Goal: Contribute content: Contribute content

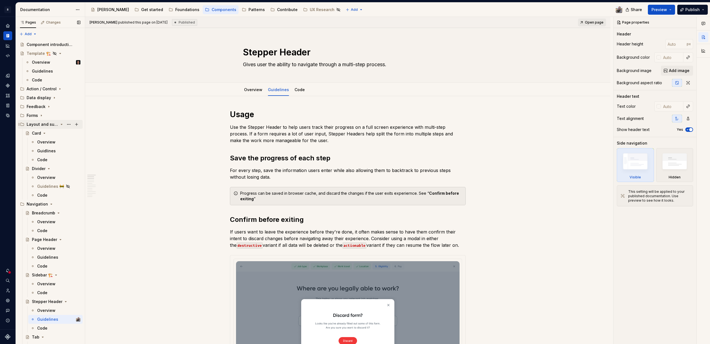
click at [61, 125] on icon "Page tree" at bounding box center [61, 124] width 1 height 1
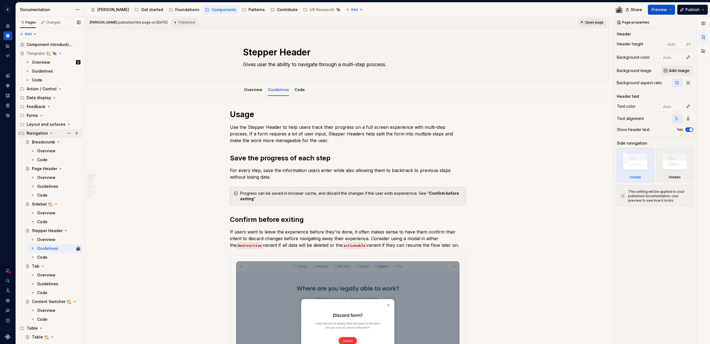
click at [51, 133] on icon "Page tree" at bounding box center [51, 133] width 4 height 4
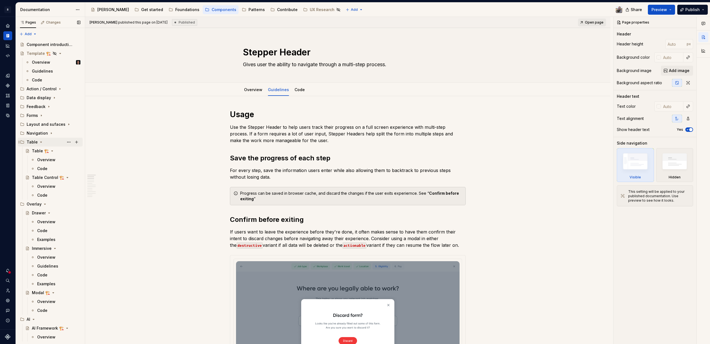
click at [39, 142] on icon "Page tree" at bounding box center [41, 142] width 4 height 4
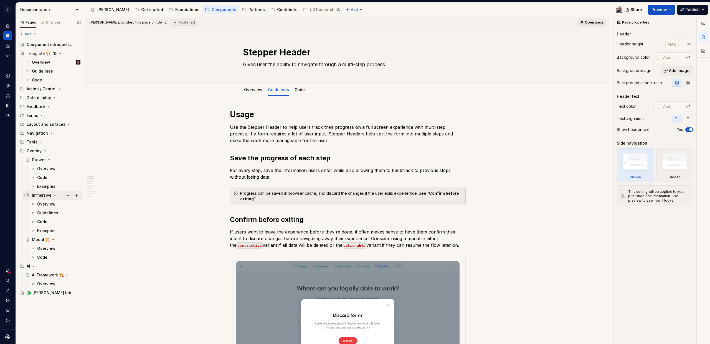
click at [42, 197] on div "Immersive" at bounding box center [42, 196] width 20 height 6
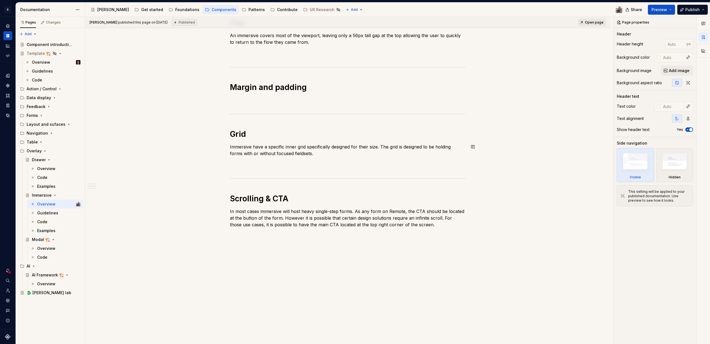
scroll to position [50, 0]
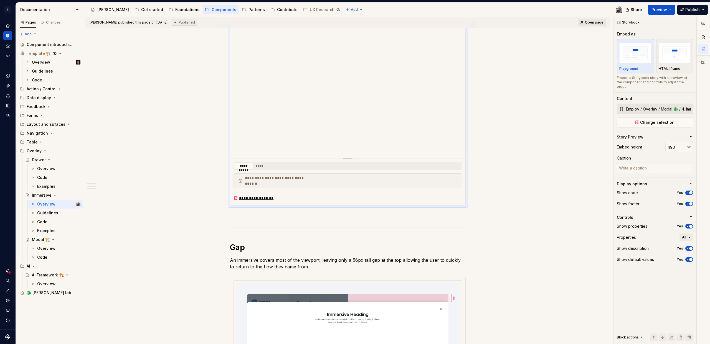
scroll to position [85, 0]
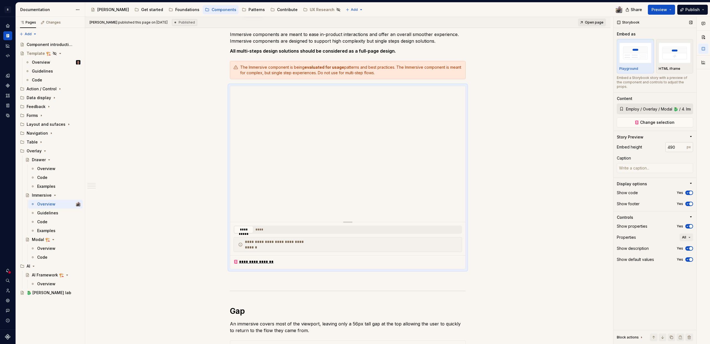
type textarea "*"
click at [676, 144] on input "490" at bounding box center [675, 147] width 21 height 10
type input "600"
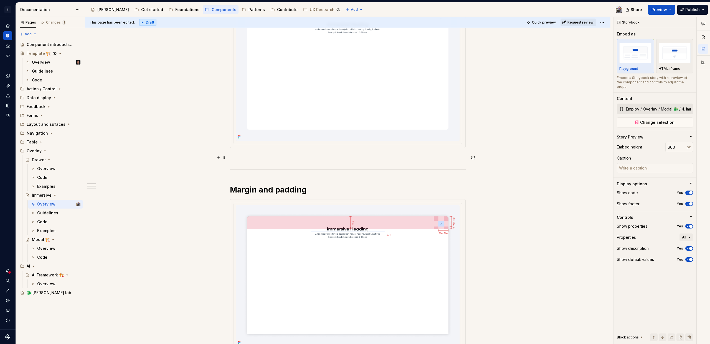
scroll to position [381, 0]
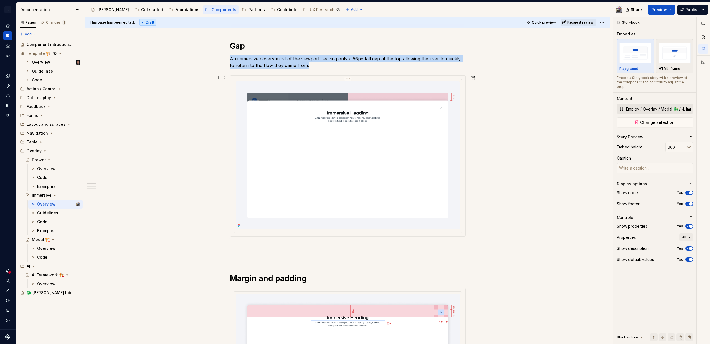
click at [389, 95] on img at bounding box center [347, 156] width 223 height 148
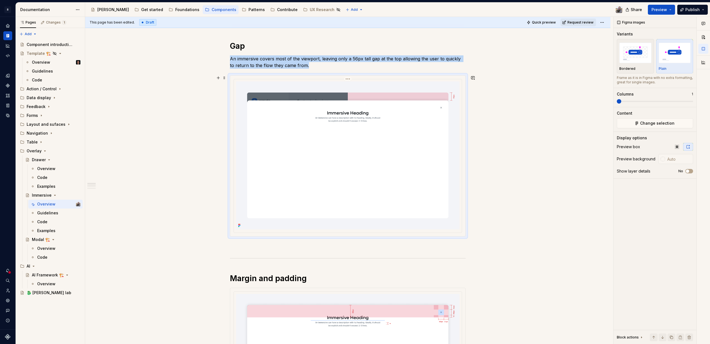
click at [381, 138] on img at bounding box center [347, 156] width 223 height 148
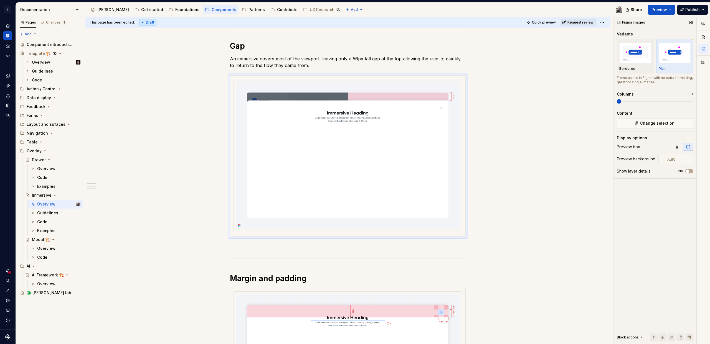
click at [626, 118] on div "Content Change selection" at bounding box center [655, 120] width 76 height 18
click at [626, 123] on button "Change selection" at bounding box center [655, 123] width 76 height 10
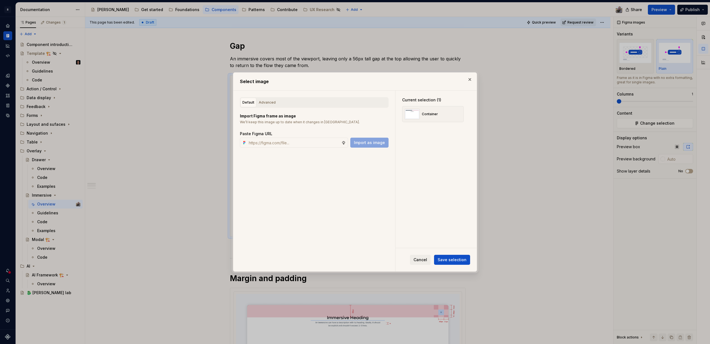
click at [341, 105] on div "Default Advanced" at bounding box center [314, 102] width 149 height 11
drag, startPoint x: 280, startPoint y: 104, endPoint x: 259, endPoint y: 109, distance: 21.5
click at [280, 104] on div "Default Advanced" at bounding box center [314, 102] width 149 height 11
click at [256, 108] on div "Import Figma frame as image We’ll keep this image up to date when it changes in…" at bounding box center [314, 128] width 149 height 40
click at [261, 105] on div "Advanced" at bounding box center [267, 103] width 17 height 6
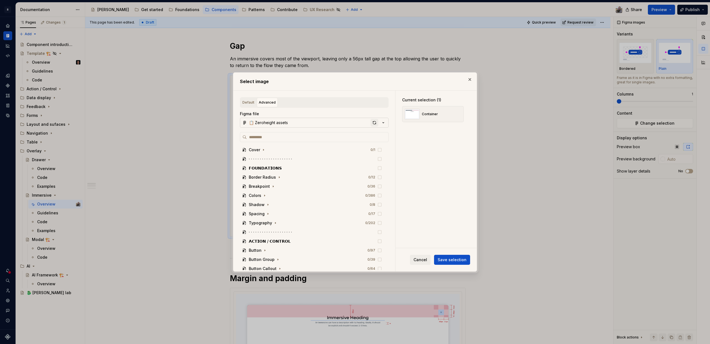
click at [372, 122] on div "button" at bounding box center [374, 123] width 8 height 8
click at [373, 122] on div "button" at bounding box center [374, 123] width 8 height 8
click at [469, 79] on button "button" at bounding box center [470, 80] width 8 height 8
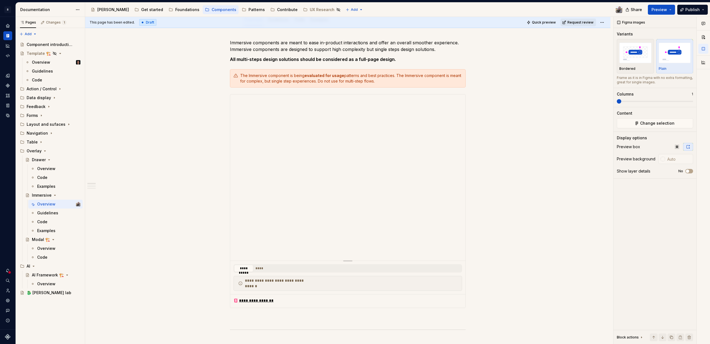
scroll to position [0, 0]
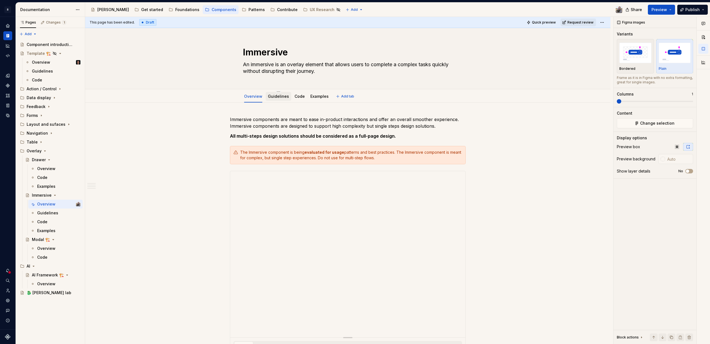
click at [273, 96] on link "Guidelines" at bounding box center [278, 96] width 21 height 5
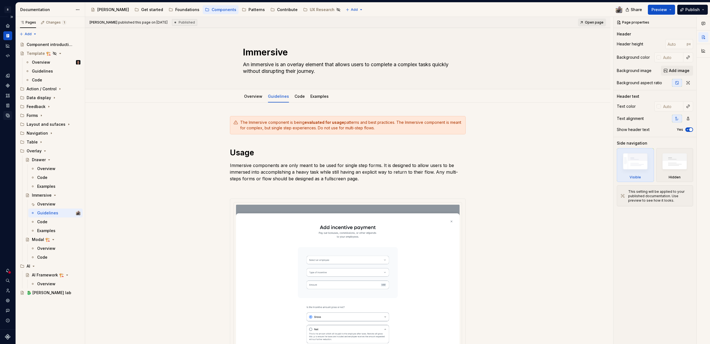
click at [8, 114] on icon "Data sources" at bounding box center [7, 115] width 5 height 5
type textarea "*"
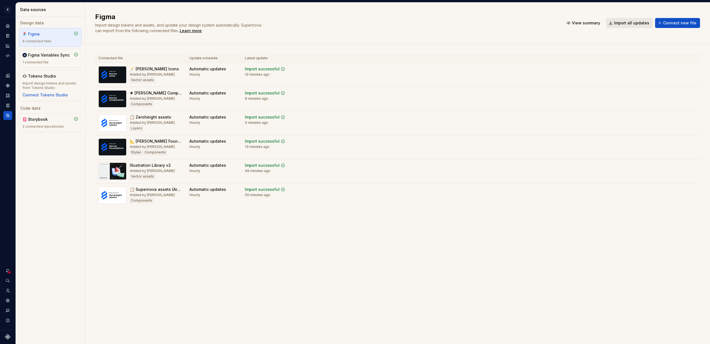
click at [631, 27] on button "Import all updates" at bounding box center [629, 23] width 47 height 10
click at [618, 24] on span "Import all updates" at bounding box center [631, 23] width 35 height 6
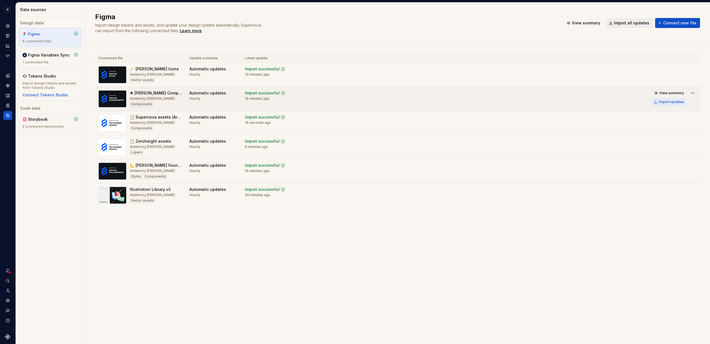
click at [663, 101] on div "Import updates" at bounding box center [671, 102] width 25 height 4
click at [670, 102] on div "Import updates" at bounding box center [671, 102] width 25 height 4
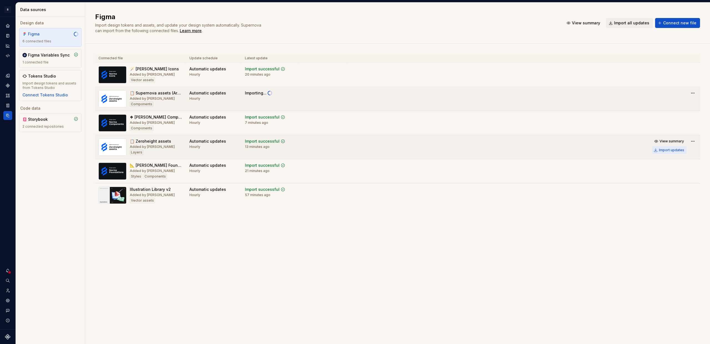
click at [672, 150] on div "Import updates" at bounding box center [671, 150] width 25 height 4
click at [337, 295] on div "Figma Import design tokens and assets, and update your design system automatica…" at bounding box center [397, 173] width 625 height 342
click at [667, 149] on div "Import updates" at bounding box center [671, 150] width 25 height 4
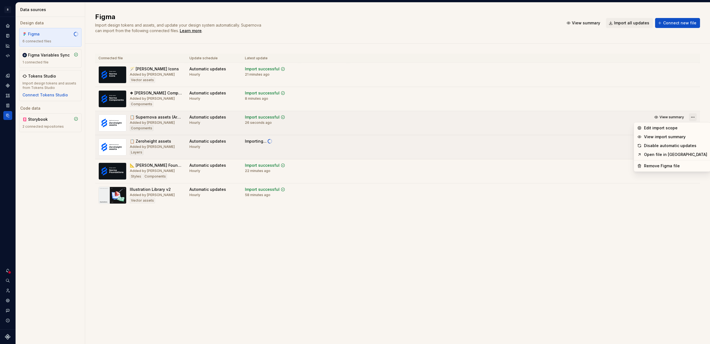
click at [692, 116] on html "R Norma Design system data Data sources Design data Figma 6 connected files Fig…" at bounding box center [355, 172] width 710 height 344
click at [682, 167] on div "Remove Figma file" at bounding box center [675, 166] width 63 height 6
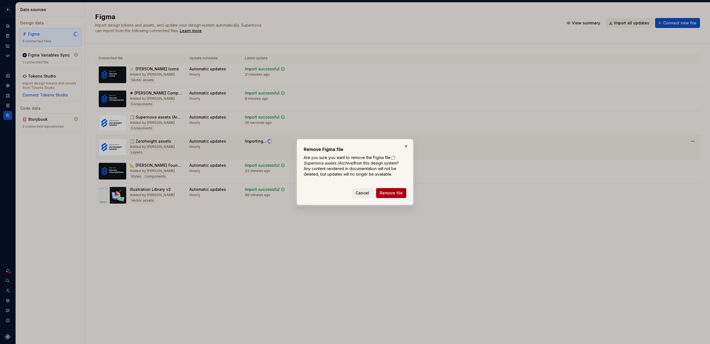
click at [402, 194] on span "Remove file" at bounding box center [391, 193] width 23 height 6
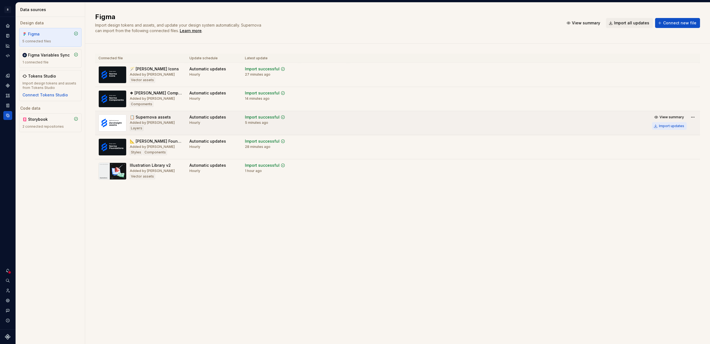
click at [663, 126] on div "Import updates" at bounding box center [671, 126] width 25 height 4
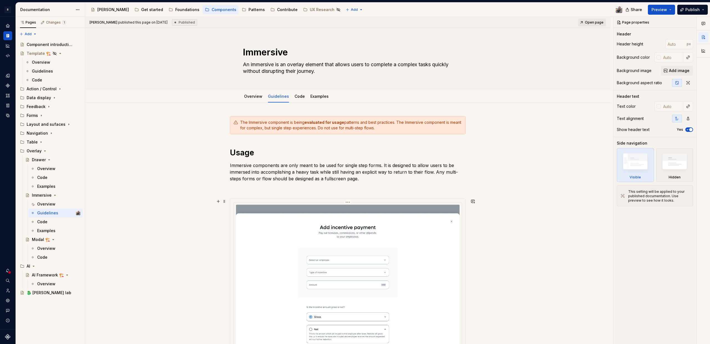
scroll to position [47, 0]
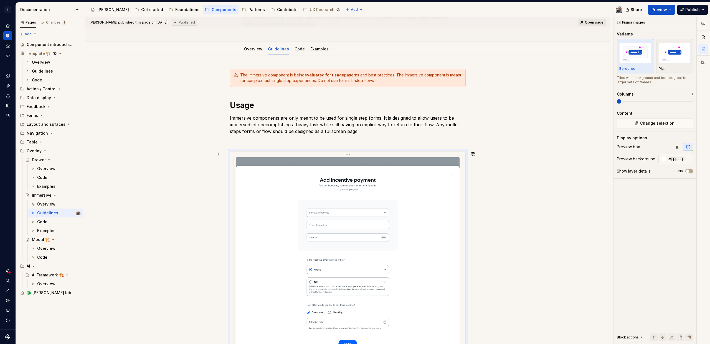
click at [288, 178] on img at bounding box center [347, 260] width 223 height 206
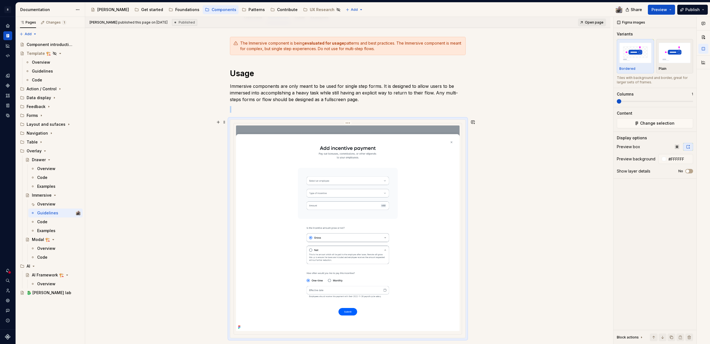
scroll to position [0, 0]
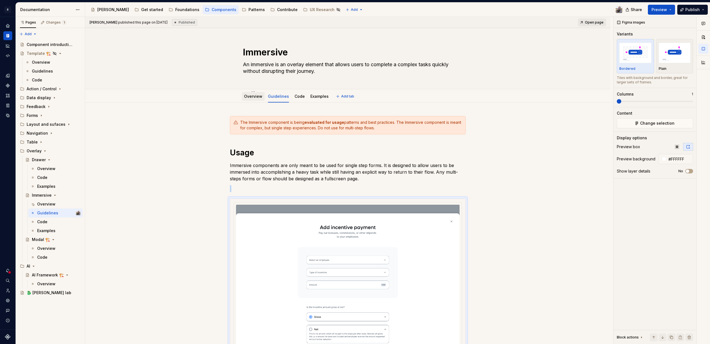
click at [249, 96] on link "Overview" at bounding box center [253, 96] width 18 height 5
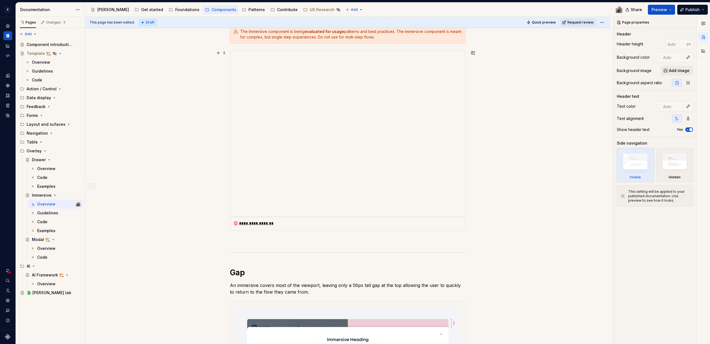
type textarea "*"
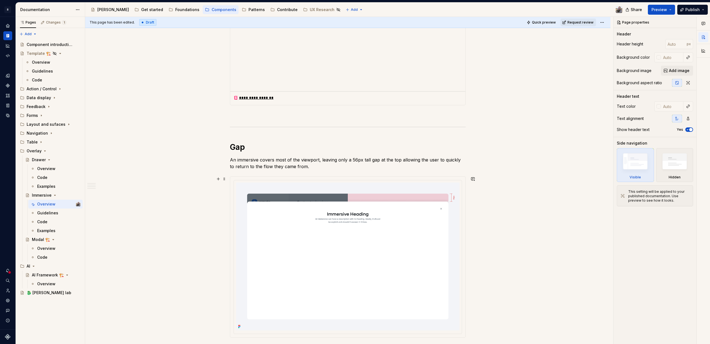
scroll to position [342, 0]
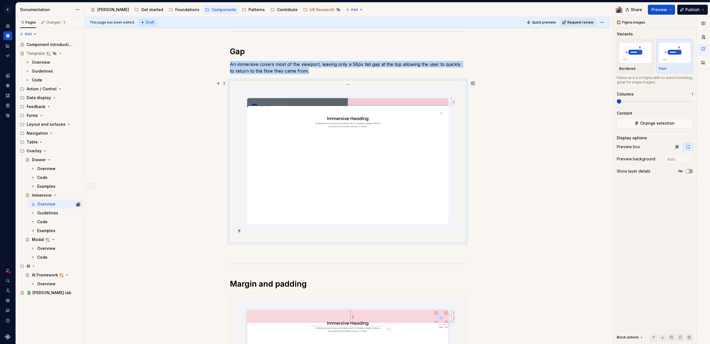
click at [329, 129] on img at bounding box center [347, 161] width 223 height 148
click at [237, 250] on p at bounding box center [348, 252] width 236 height 7
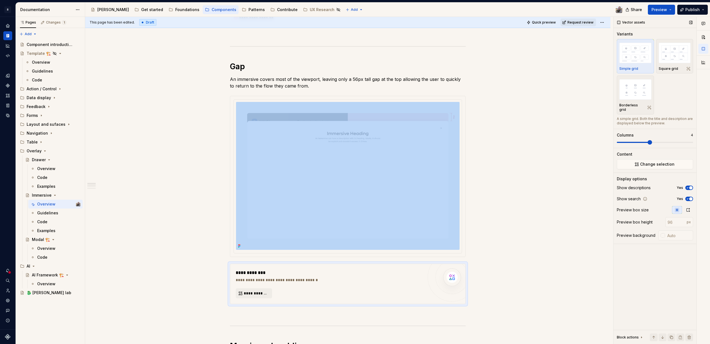
scroll to position [375, 0]
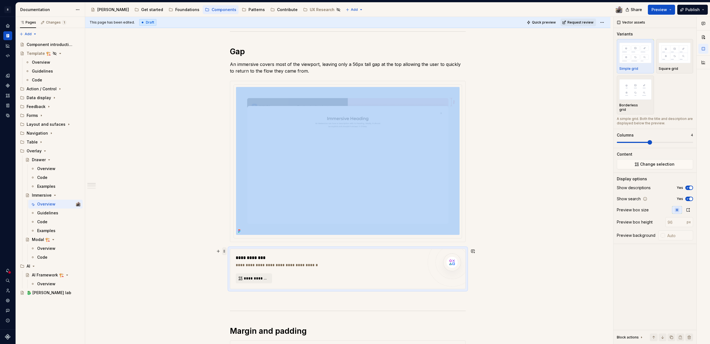
click at [225, 252] on span at bounding box center [224, 252] width 4 height 8
click at [239, 300] on div "Delete" at bounding box center [250, 301] width 36 height 6
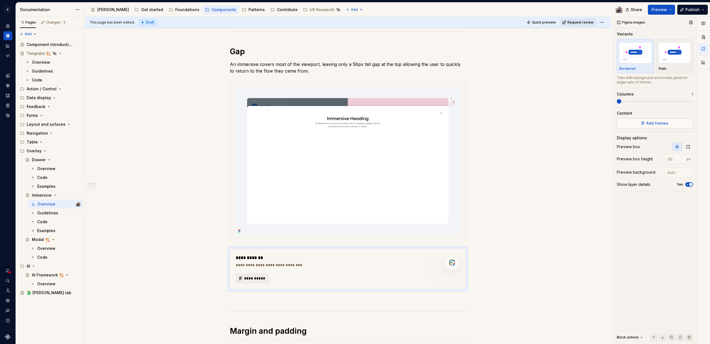
click at [663, 124] on span "Add frames" at bounding box center [657, 124] width 22 height 6
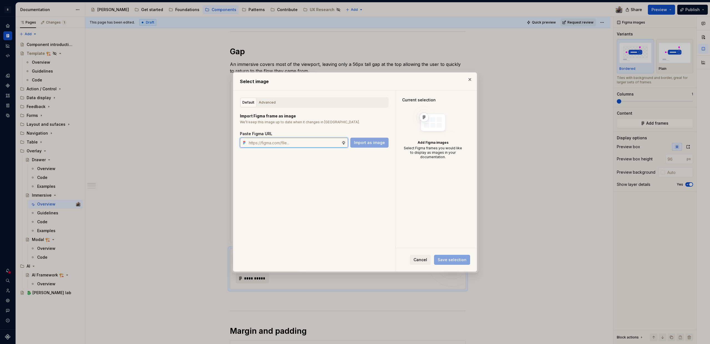
type textarea "*"
click at [468, 80] on button "button" at bounding box center [470, 80] width 8 height 8
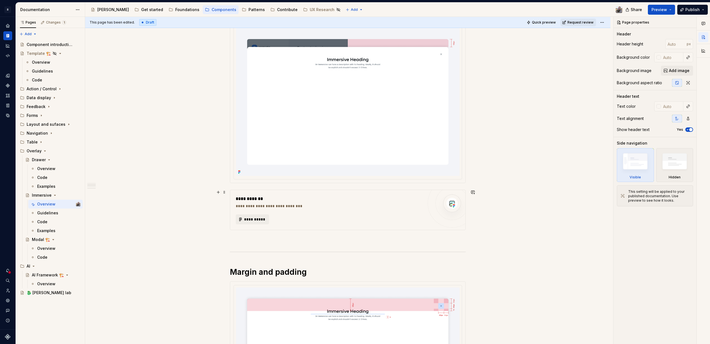
scroll to position [589, 0]
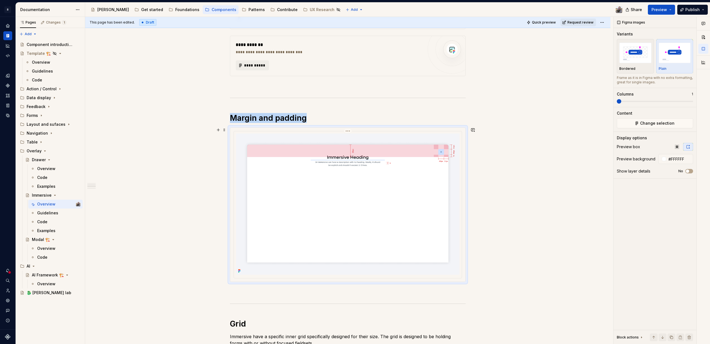
click at [244, 138] on img at bounding box center [347, 204] width 223 height 141
click at [656, 125] on span "Change selection" at bounding box center [657, 124] width 34 height 6
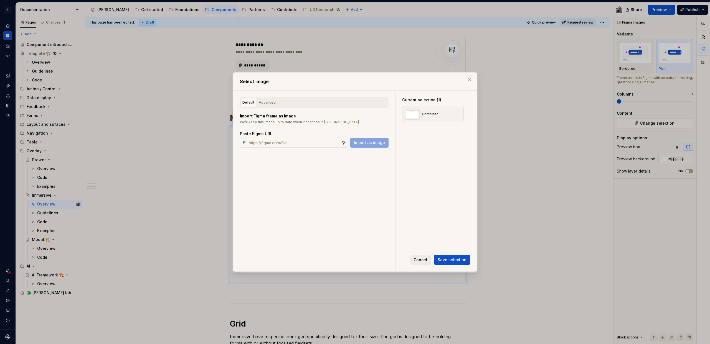
click at [279, 103] on div "Default Advanced" at bounding box center [314, 102] width 149 height 11
click at [261, 102] on div "Advanced" at bounding box center [267, 103] width 17 height 6
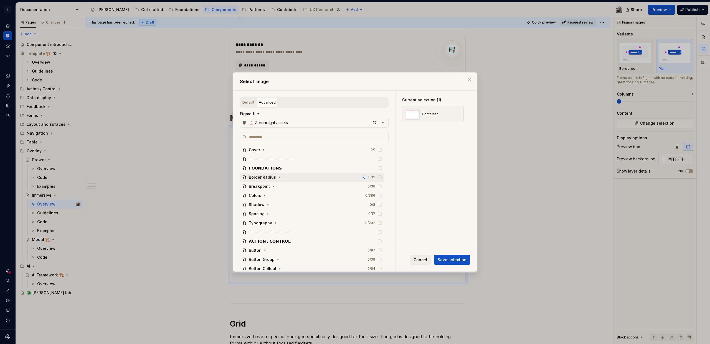
scroll to position [7, 0]
click at [373, 121] on div "button" at bounding box center [374, 123] width 8 height 8
click at [374, 122] on div "button" at bounding box center [374, 123] width 8 height 8
click at [471, 80] on button "button" at bounding box center [470, 80] width 8 height 8
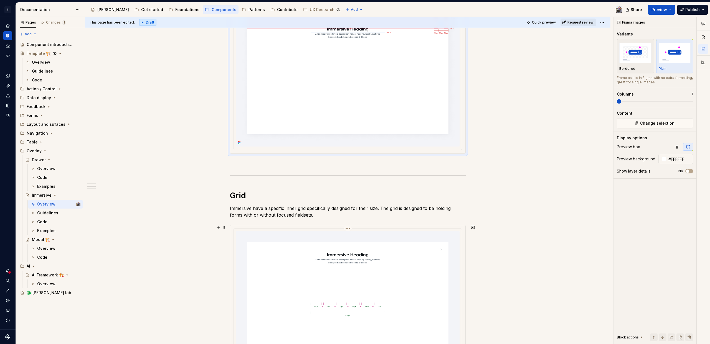
scroll to position [592, 0]
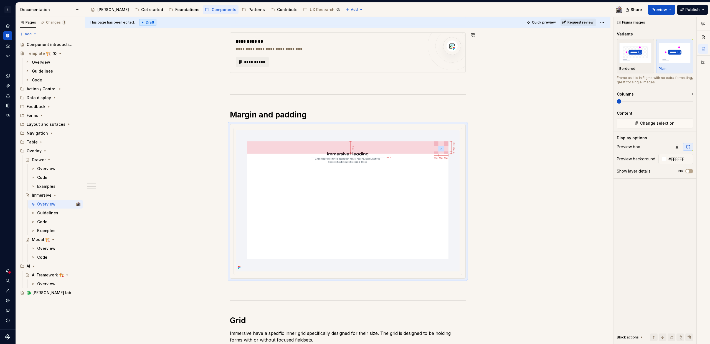
type textarea "*"
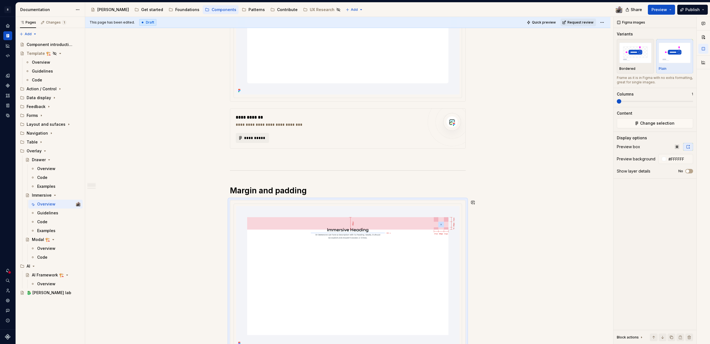
scroll to position [341, 0]
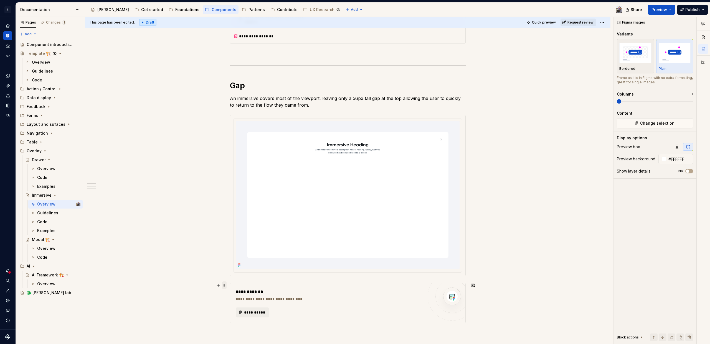
click at [224, 284] on span at bounding box center [224, 286] width 4 height 8
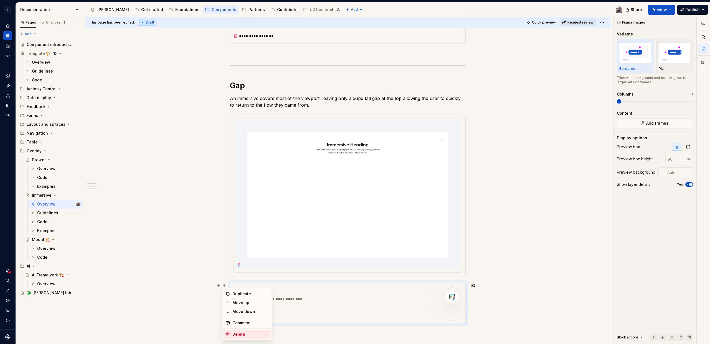
click at [241, 334] on div "Delete" at bounding box center [250, 335] width 36 height 6
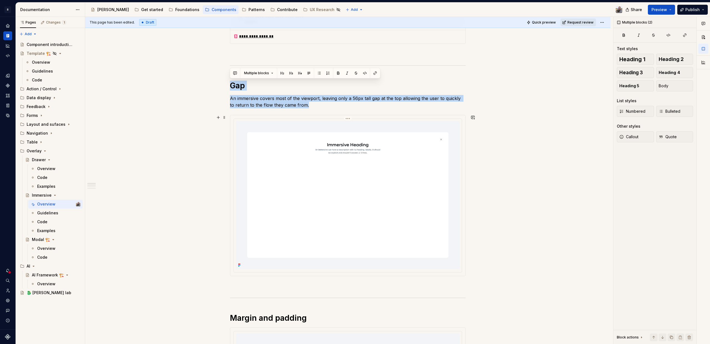
drag, startPoint x: 232, startPoint y: 85, endPoint x: 374, endPoint y: 256, distance: 222.9
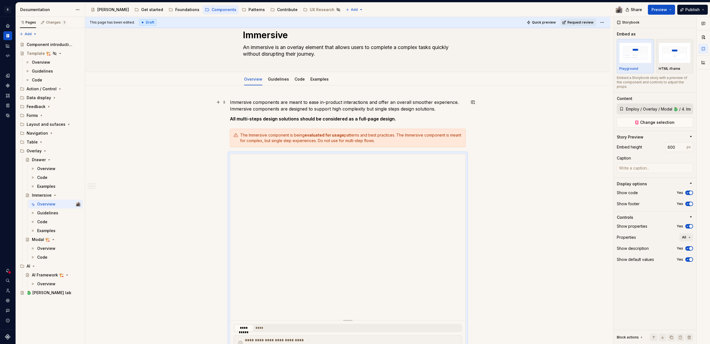
scroll to position [0, 0]
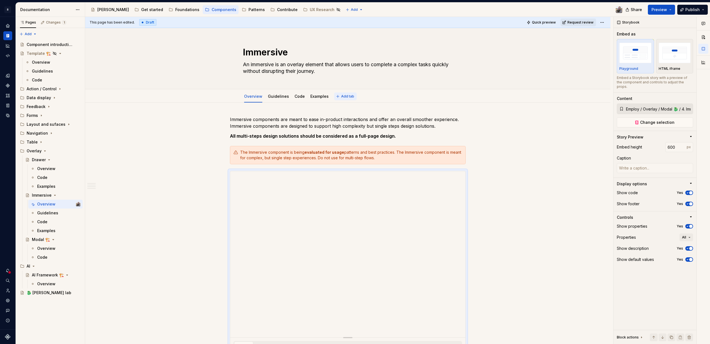
click at [342, 95] on span "Add tab" at bounding box center [347, 96] width 13 height 4
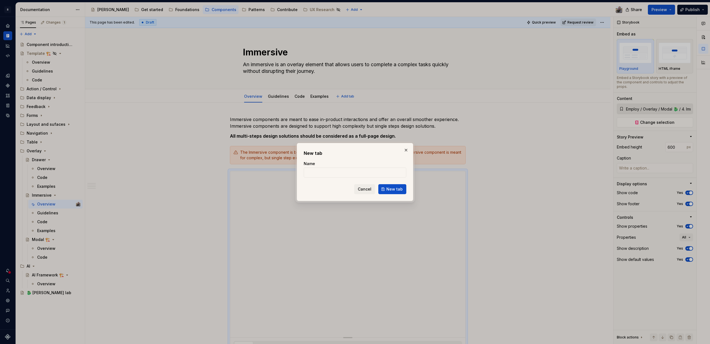
type textarea "*"
type input "Change log"
click at [394, 191] on span "New tab" at bounding box center [394, 190] width 16 height 6
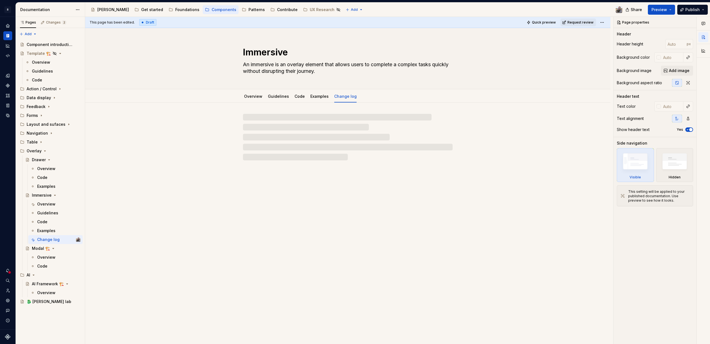
type textarea "*"
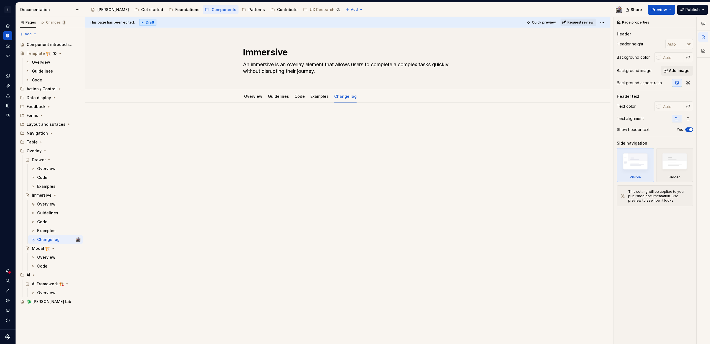
click at [251, 116] on p at bounding box center [348, 119] width 236 height 7
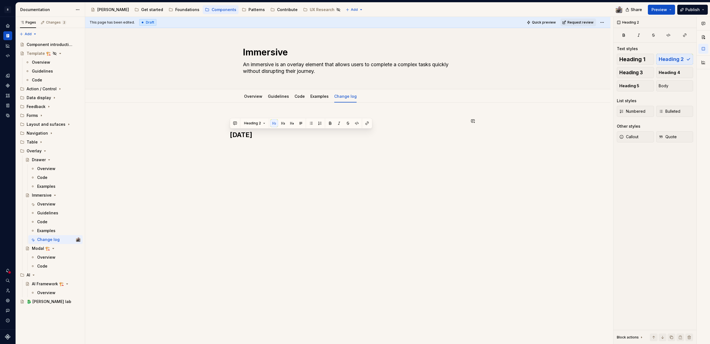
click at [281, 122] on button "button" at bounding box center [283, 124] width 8 height 8
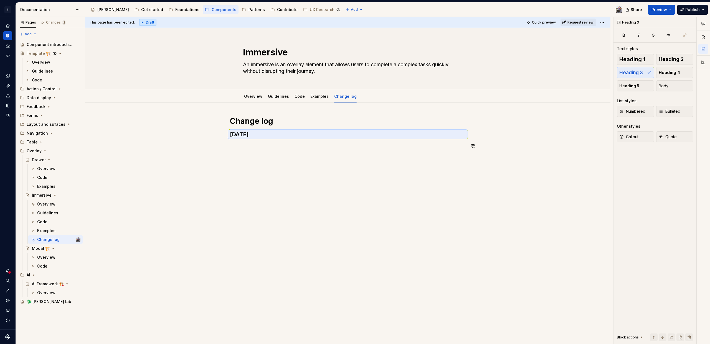
click at [253, 153] on div "Change log September 29, 2025" at bounding box center [348, 136] width 236 height 40
click at [233, 145] on p at bounding box center [348, 146] width 236 height 7
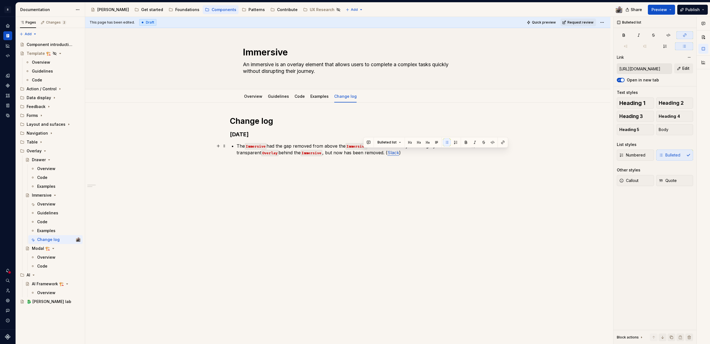
click at [387, 153] on link "Slack" at bounding box center [393, 153] width 12 height 6
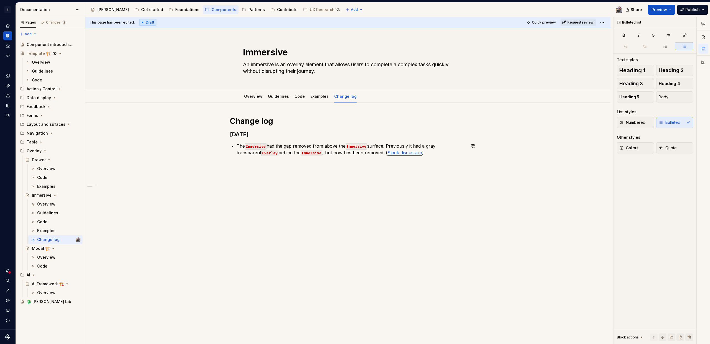
click at [431, 161] on div "Change log September 29, 2025 The Immersive had the gap removed from above the …" at bounding box center [348, 139] width 236 height 47
click at [686, 11] on span "Publish" at bounding box center [692, 10] width 14 height 6
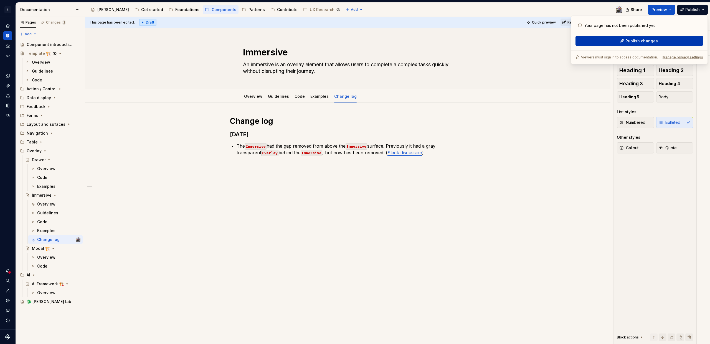
click at [623, 42] on button "Publish changes" at bounding box center [639, 41] width 128 height 10
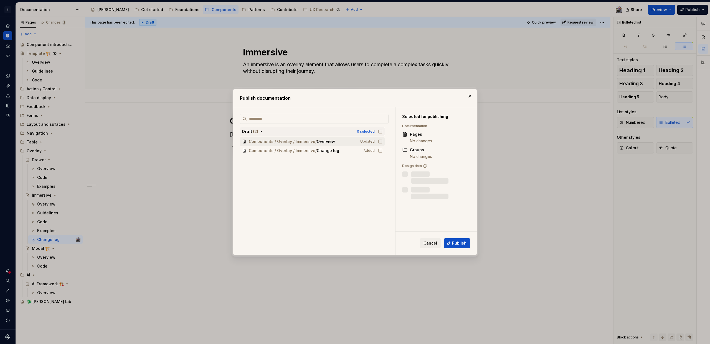
click at [380, 131] on icon "button" at bounding box center [380, 131] width 4 height 4
click at [458, 243] on span "Publish" at bounding box center [459, 244] width 14 height 6
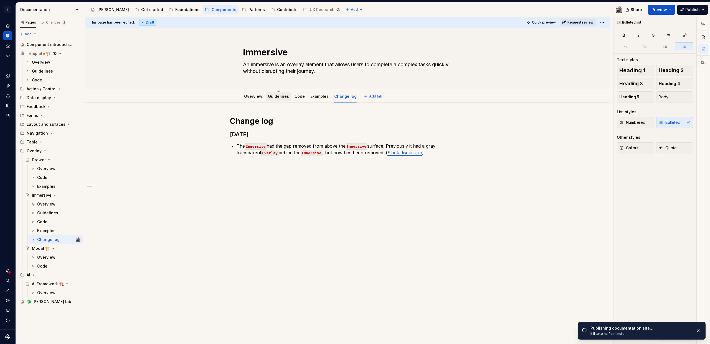
click at [268, 100] on div "Guidelines" at bounding box center [279, 96] width 26 height 9
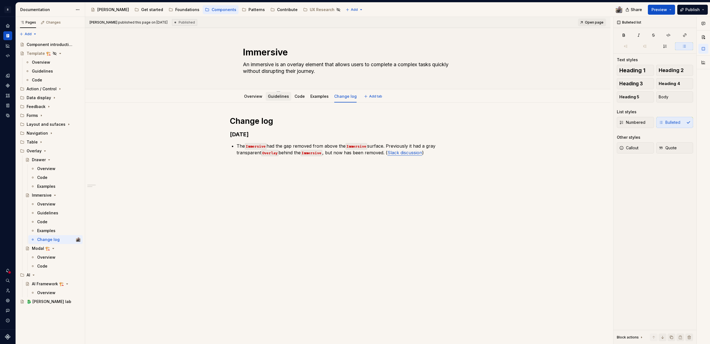
click at [276, 96] on link "Guidelines" at bounding box center [278, 96] width 21 height 5
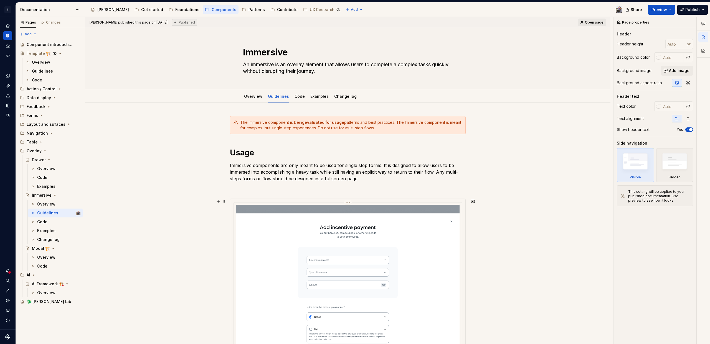
scroll to position [56, 0]
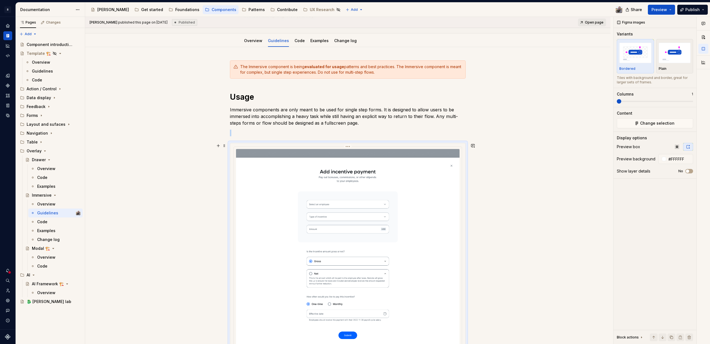
click at [304, 167] on img at bounding box center [347, 252] width 223 height 206
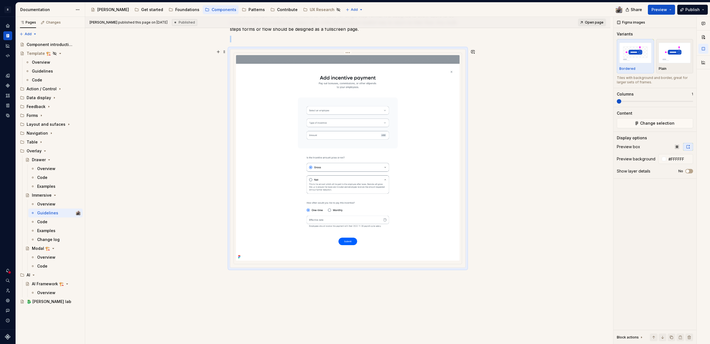
scroll to position [0, 0]
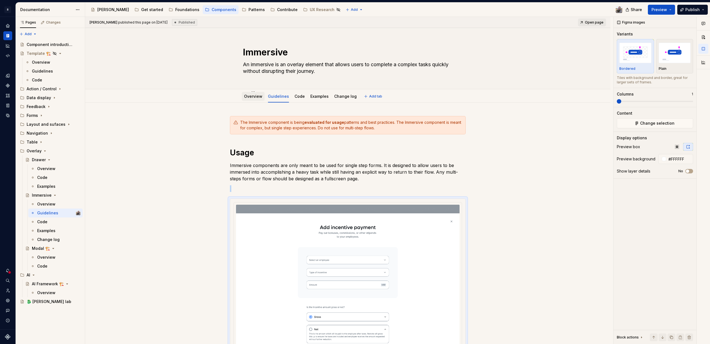
click at [253, 98] on link "Overview" at bounding box center [253, 96] width 18 height 5
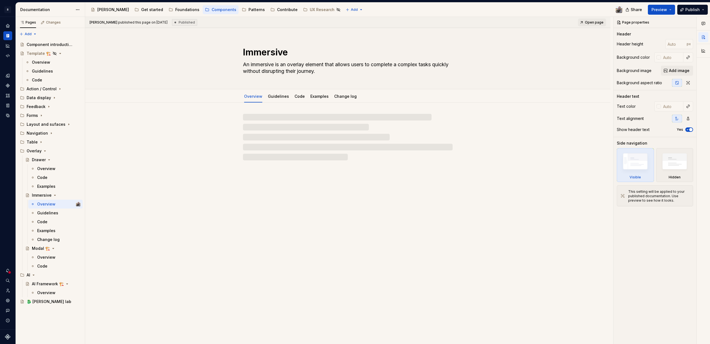
type textarea "*"
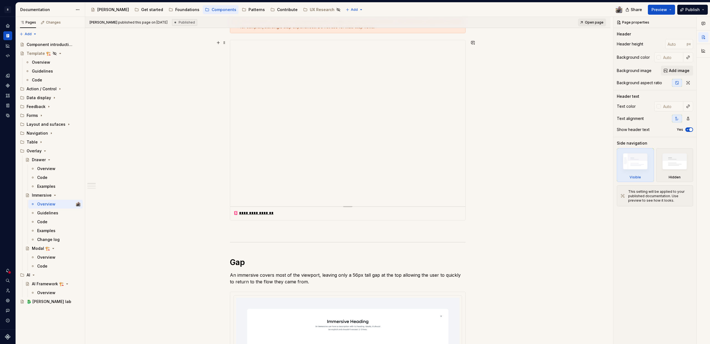
scroll to position [249, 0]
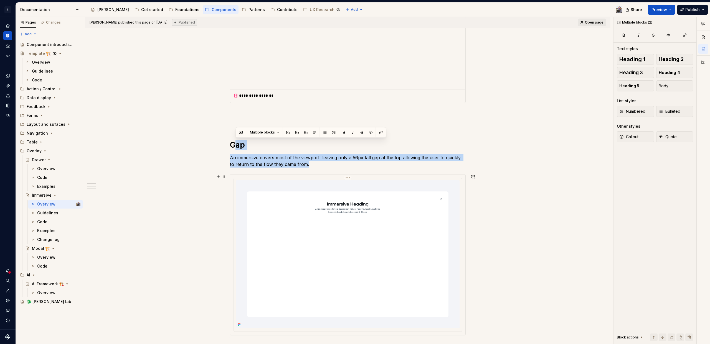
drag, startPoint x: 232, startPoint y: 143, endPoint x: 320, endPoint y: 237, distance: 129.5
drag, startPoint x: 270, startPoint y: 158, endPoint x: 226, endPoint y: 147, distance: 45.7
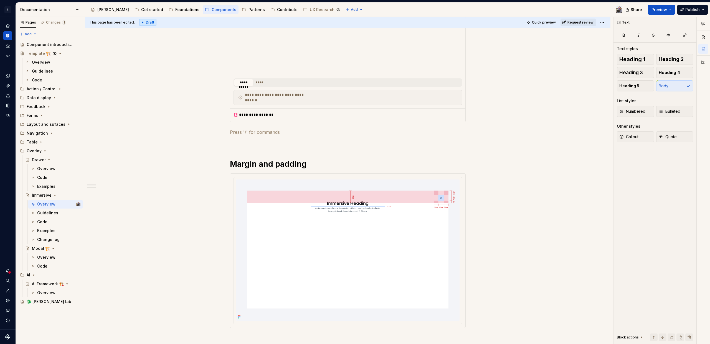
scroll to position [0, 0]
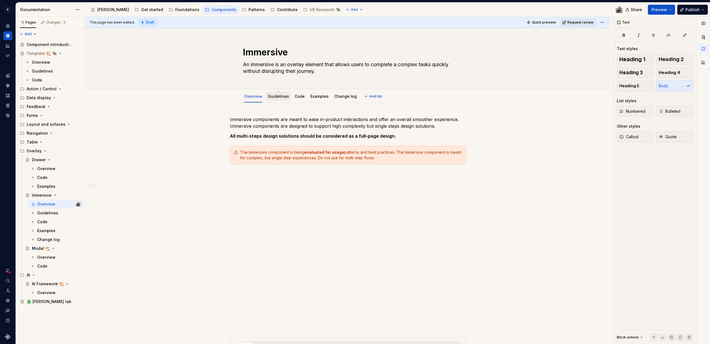
click at [274, 96] on link "Guidelines" at bounding box center [278, 96] width 21 height 5
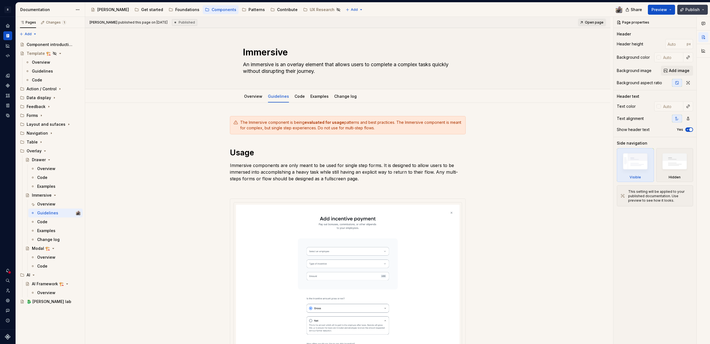
click at [682, 7] on button "Publish" at bounding box center [692, 10] width 31 height 10
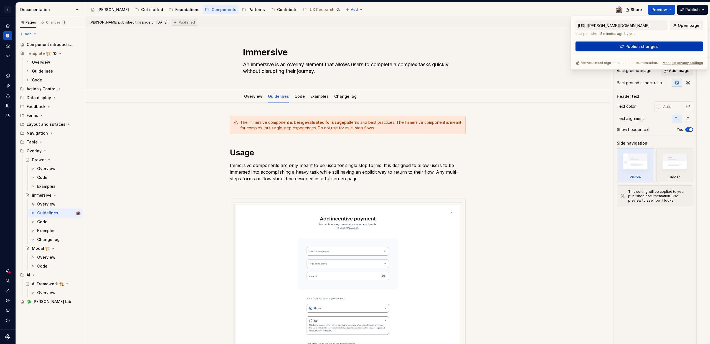
click at [654, 46] on span "Publish changes" at bounding box center [641, 47] width 32 height 6
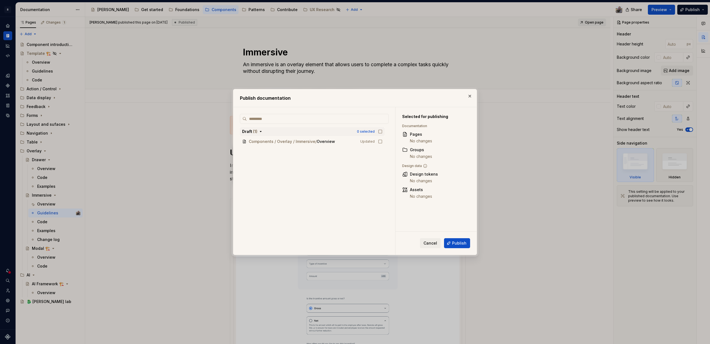
click at [380, 132] on icon "button" at bounding box center [380, 131] width 4 height 4
click at [472, 94] on button "button" at bounding box center [470, 96] width 8 height 8
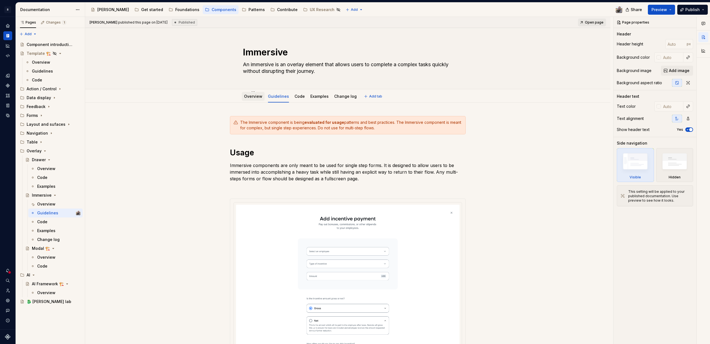
click at [253, 97] on link "Overview" at bounding box center [253, 96] width 18 height 5
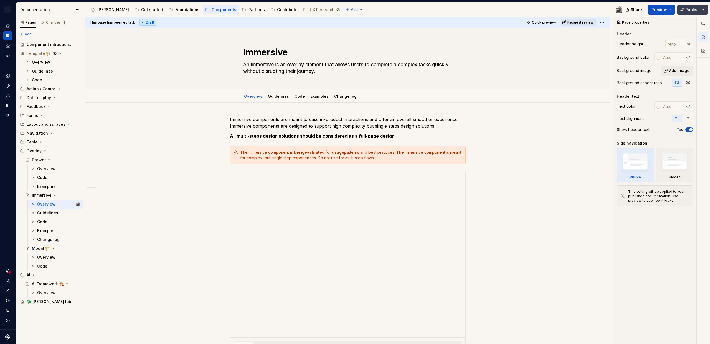
click at [691, 11] on span "Publish" at bounding box center [692, 10] width 14 height 6
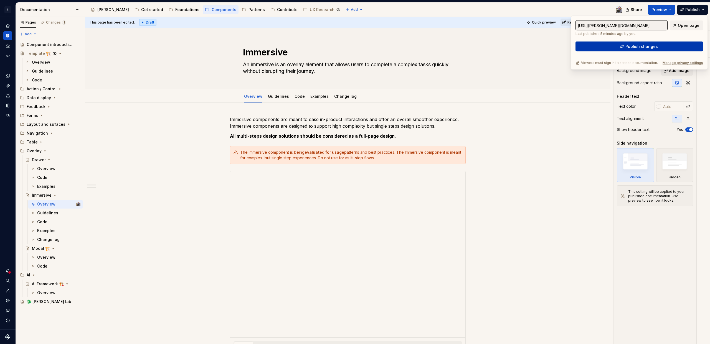
click at [663, 47] on button "Publish changes" at bounding box center [639, 47] width 128 height 10
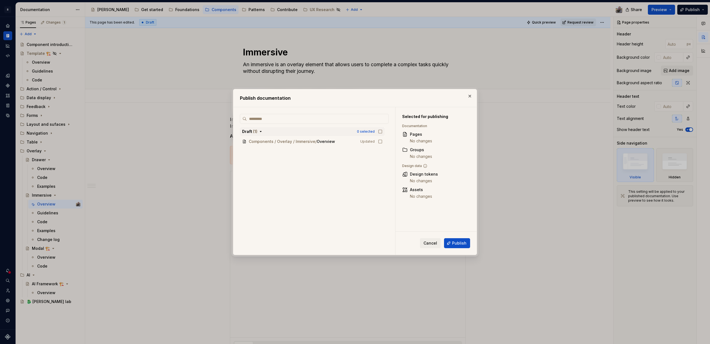
click at [381, 132] on icon "button" at bounding box center [380, 131] width 4 height 4
click at [359, 134] on button "Draft ( 1 ) 1 selected" at bounding box center [312, 131] width 145 height 9
click at [362, 133] on div "1 selected" at bounding box center [366, 131] width 17 height 4
click at [362, 133] on div "0 selected" at bounding box center [366, 131] width 18 height 4
click at [379, 130] on icon "button" at bounding box center [380, 132] width 4 height 4
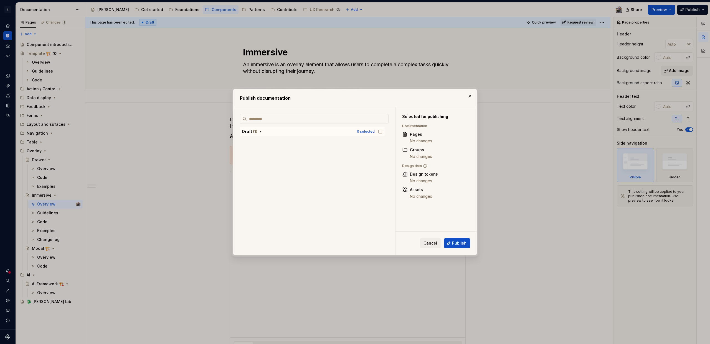
click at [379, 130] on icon "button" at bounding box center [380, 131] width 4 height 4
click at [264, 132] on div "Draft ( 1 )" at bounding box center [298, 132] width 112 height 6
click at [462, 242] on span "Publish" at bounding box center [459, 244] width 14 height 6
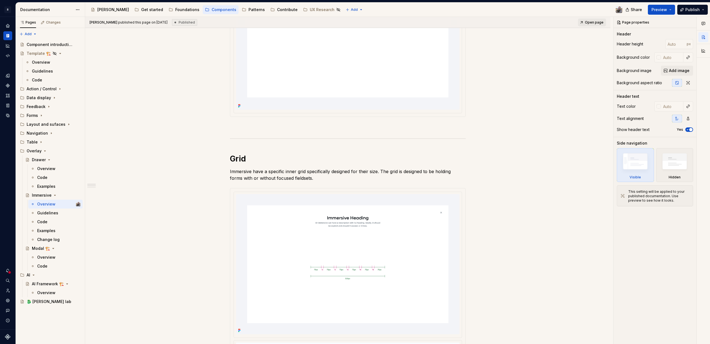
scroll to position [382, 0]
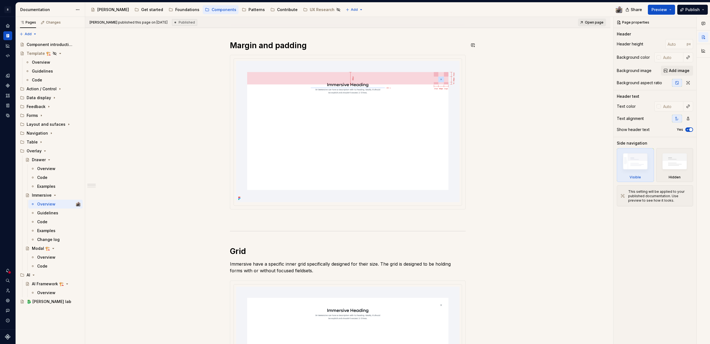
click at [320, 39] on div "**********" at bounding box center [348, 284] width 236 height 1098
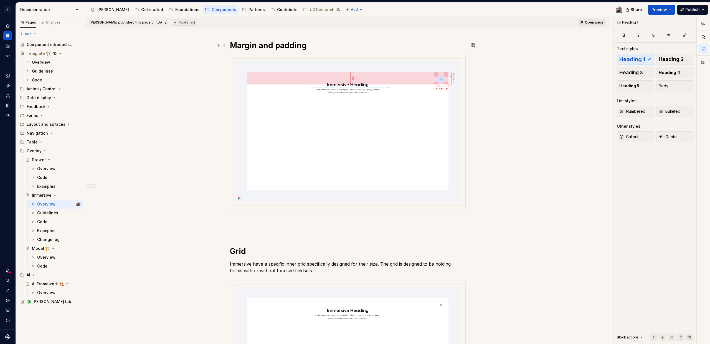
click at [316, 43] on h1 "Margin and padding" at bounding box center [348, 45] width 236 height 10
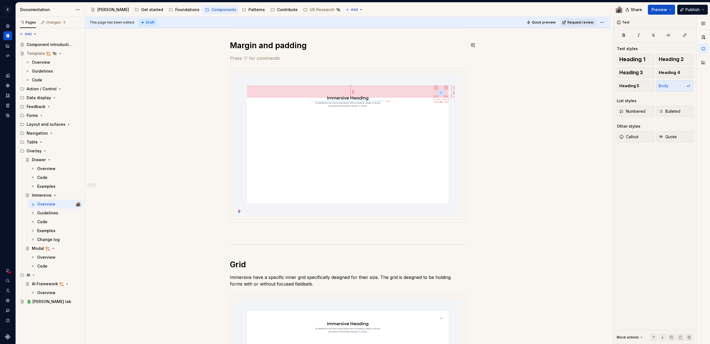
type textarea "*"
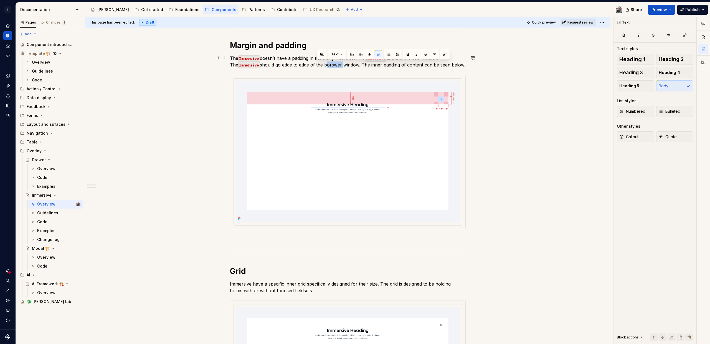
click at [319, 64] on p "The Immersive doesn’t have a padding in the margin between the Immersive and th…" at bounding box center [348, 61] width 236 height 13
click at [322, 64] on p "The Immersive doesn’t have a padding in the margin between the Immersive and th…" at bounding box center [348, 61] width 236 height 13
click at [335, 64] on p "The Immersive doesn’t have a padding in the margin between the Immersive and th…" at bounding box center [348, 61] width 236 height 13
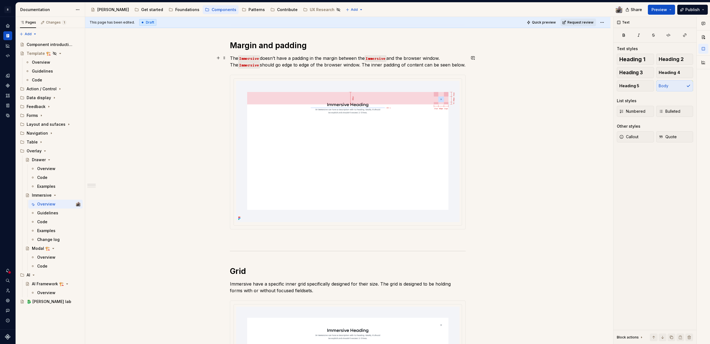
click at [351, 65] on p "The Immersive doesn’t have a padding in the margin between the Immersive and th…" at bounding box center [348, 61] width 236 height 13
click at [693, 8] on span "Publish" at bounding box center [692, 10] width 14 height 6
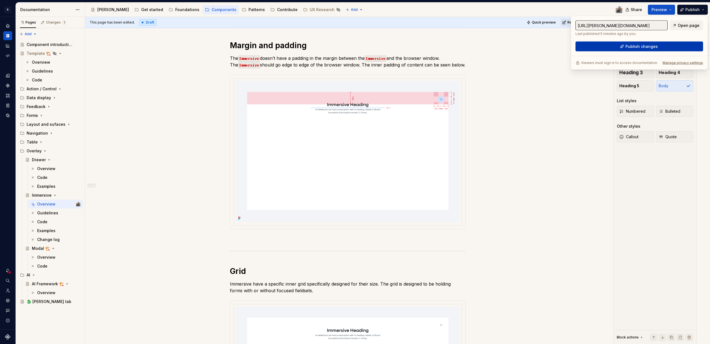
click at [660, 49] on button "Publish changes" at bounding box center [639, 47] width 128 height 10
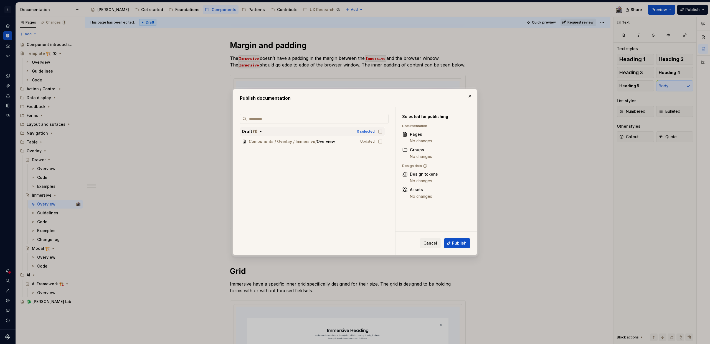
click at [381, 131] on icon "button" at bounding box center [380, 131] width 4 height 4
click at [456, 241] on span "Publish" at bounding box center [459, 244] width 14 height 6
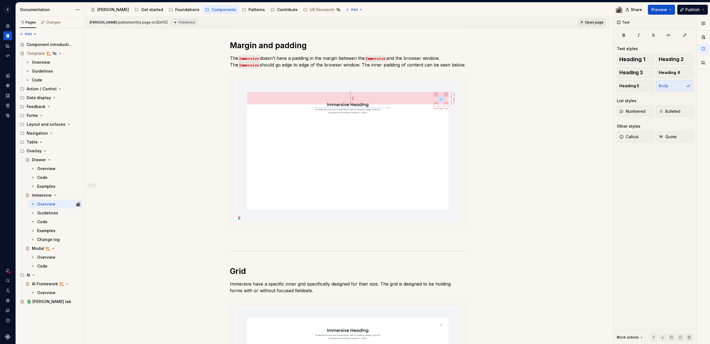
type textarea "*"
click at [170, 84] on div "**********" at bounding box center [347, 341] width 525 height 1241
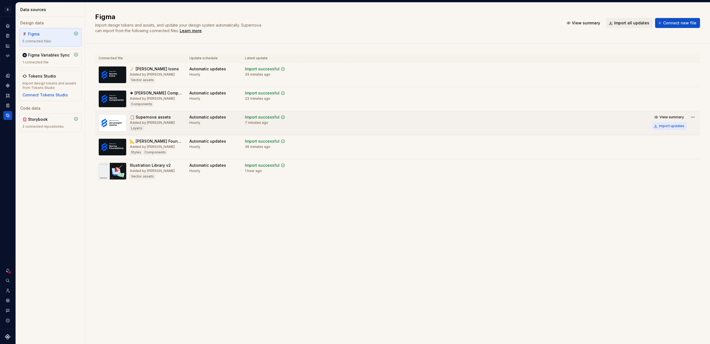
click at [664, 127] on div "Import updates" at bounding box center [671, 126] width 25 height 4
click at [664, 126] on div "Import updates" at bounding box center [671, 126] width 25 height 4
click at [672, 124] on div "Import updates" at bounding box center [671, 126] width 25 height 4
click at [672, 126] on div "Import updates" at bounding box center [671, 126] width 25 height 4
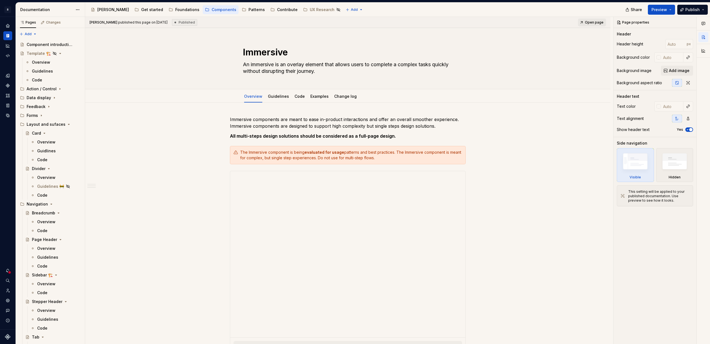
type textarea "*"
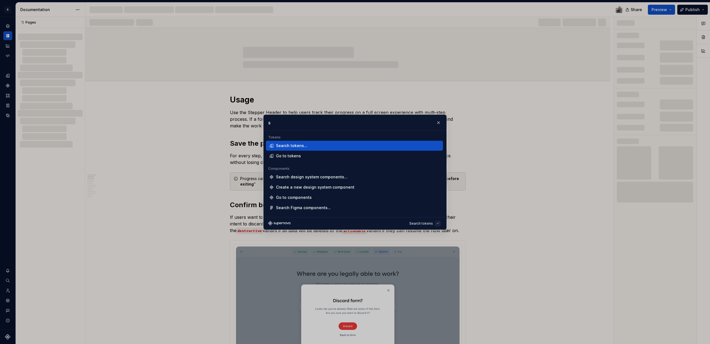
type input "su"
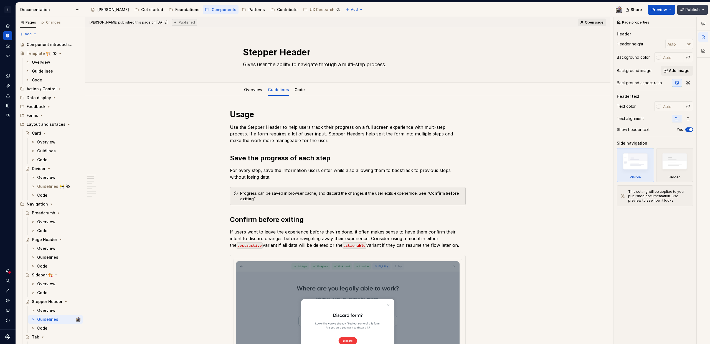
click at [690, 10] on span "Publish" at bounding box center [692, 10] width 14 height 6
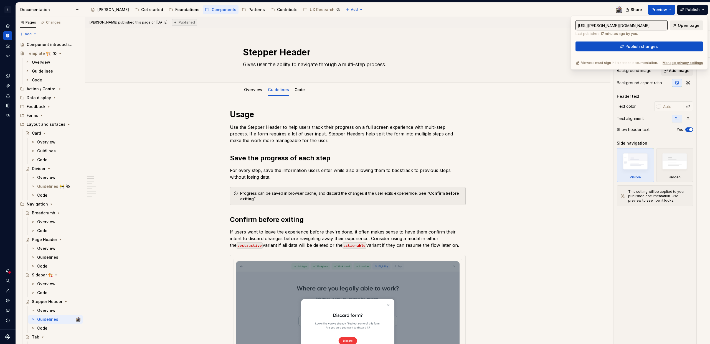
click at [680, 26] on span "Open page" at bounding box center [689, 26] width 22 height 6
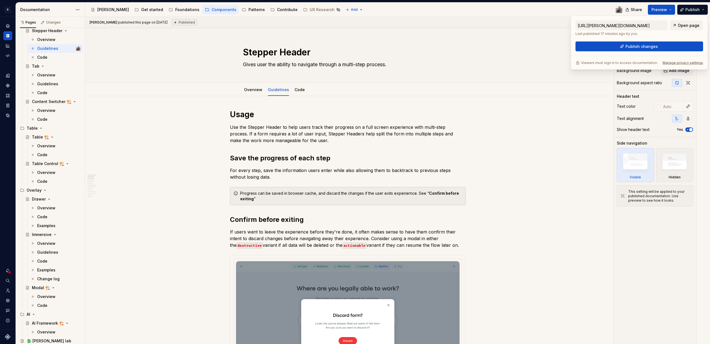
click at [0, 0] on button "Page tree" at bounding box center [0, 0] width 0 height 0
type textarea "*"
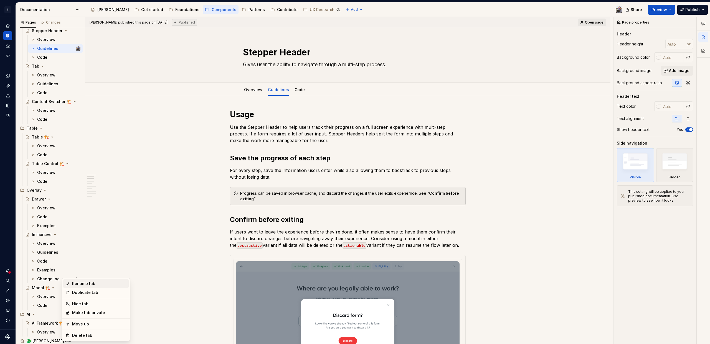
click at [101, 285] on div "Rename tab" at bounding box center [99, 284] width 54 height 6
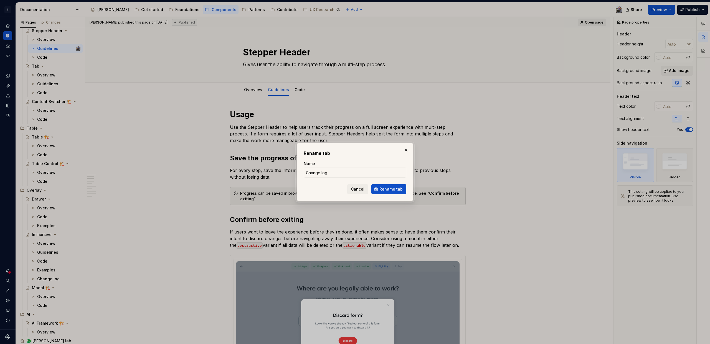
type input "Changelog"
click button "Rename tab" at bounding box center [388, 189] width 35 height 10
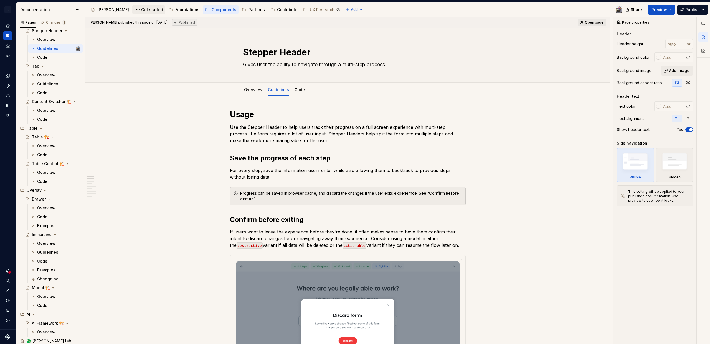
click at [134, 6] on div "Get started" at bounding box center [148, 9] width 29 height 7
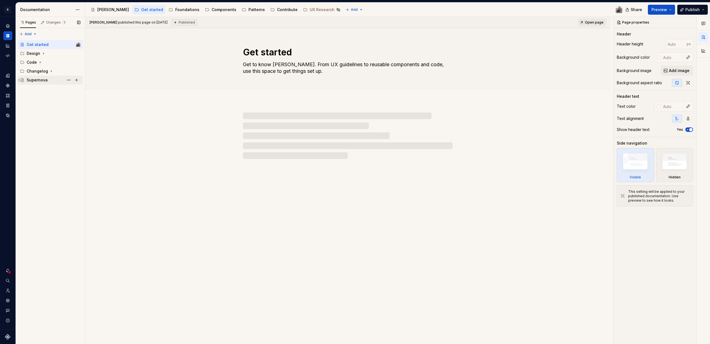
click at [39, 76] on div "Supernova" at bounding box center [50, 80] width 65 height 9
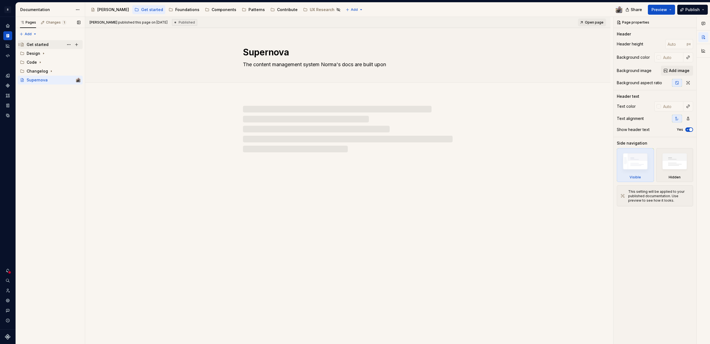
click at [40, 44] on div "Get started" at bounding box center [38, 45] width 22 height 6
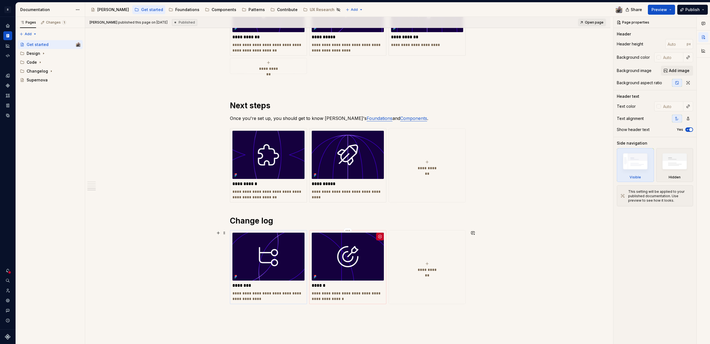
scroll to position [497, 0]
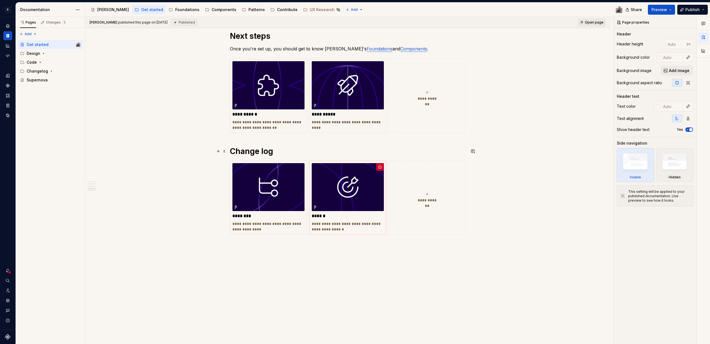
type textarea "*"
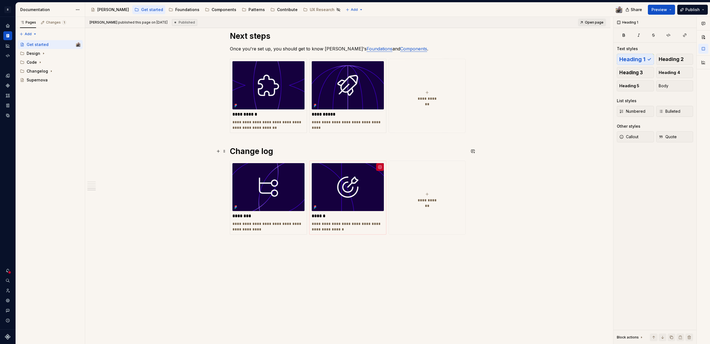
click at [257, 152] on h1 "Change log" at bounding box center [348, 151] width 236 height 10
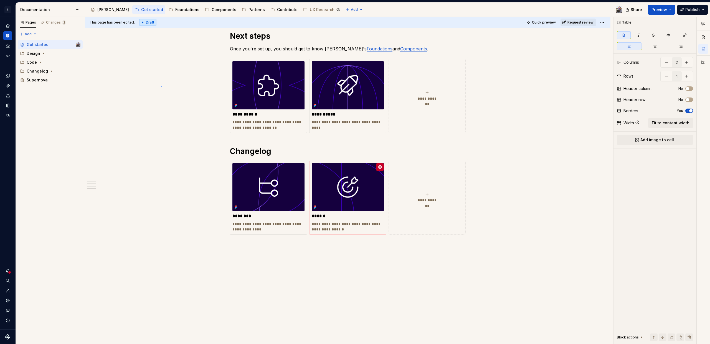
drag, startPoint x: 161, startPoint y: 86, endPoint x: 219, endPoint y: 41, distance: 73.7
click at [161, 86] on div "This page has been edited. Draft Quick preview Request review Get started Get t…" at bounding box center [349, 181] width 528 height 328
click at [212, 11] on div "Components" at bounding box center [224, 10] width 25 height 6
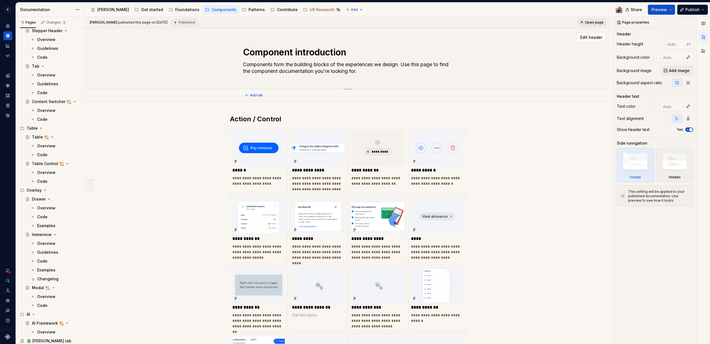
scroll to position [1307, 0]
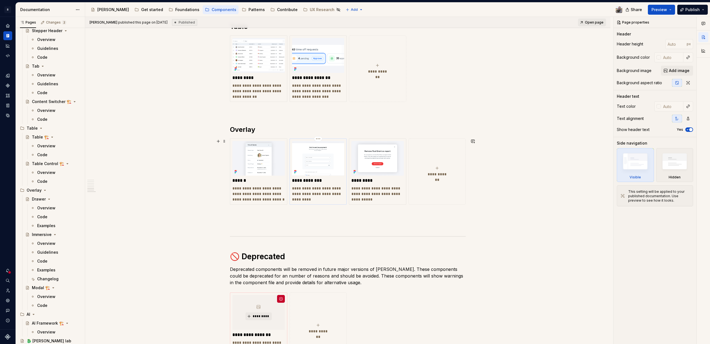
click at [325, 180] on p "**********" at bounding box center [318, 181] width 52 height 6
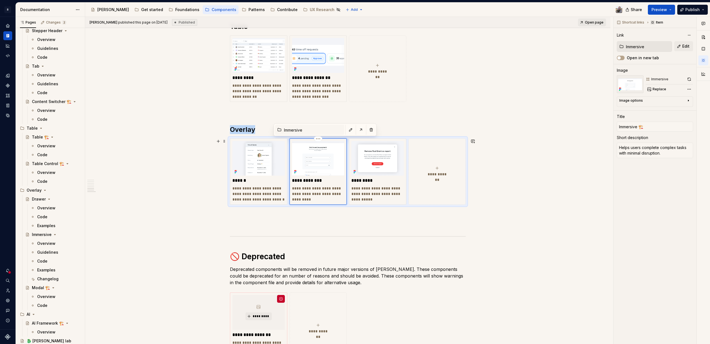
click at [328, 163] on img at bounding box center [318, 158] width 52 height 35
click at [357, 132] on button "button" at bounding box center [361, 130] width 8 height 8
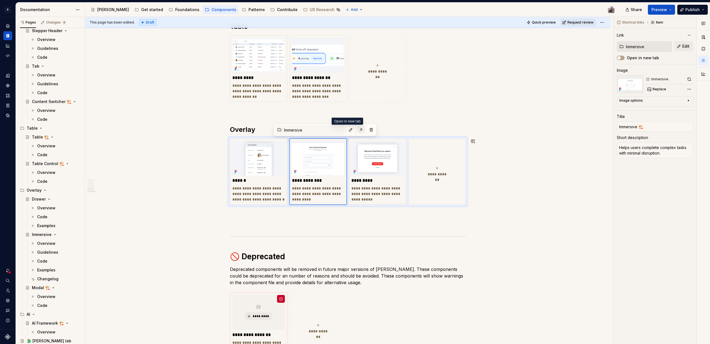
type textarea "*"
click at [11, 114] on div "Data sources" at bounding box center [7, 115] width 9 height 9
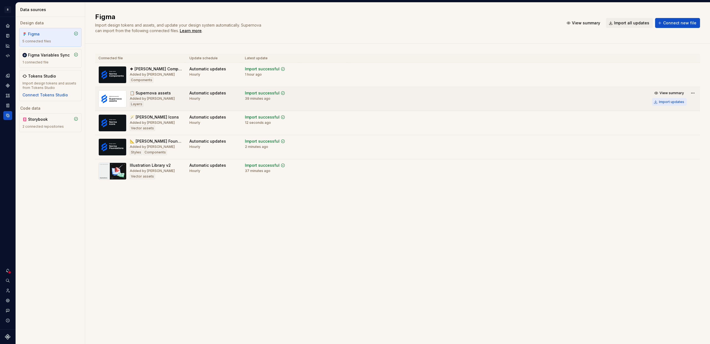
click at [672, 101] on div "Import updates" at bounding box center [671, 102] width 25 height 4
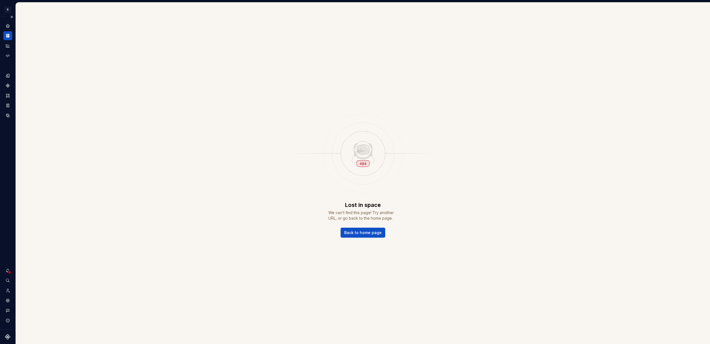
click at [7, 38] on div "Documentation" at bounding box center [7, 35] width 9 height 9
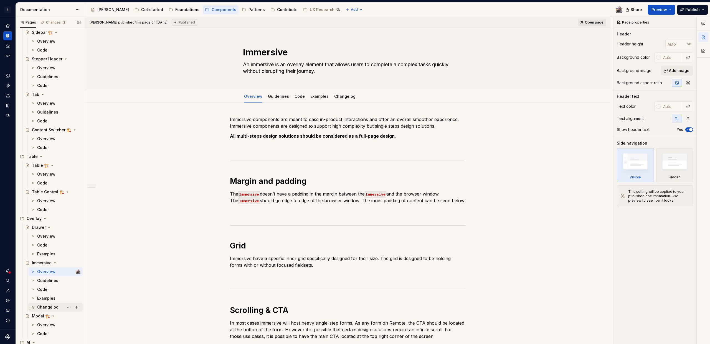
scroll to position [271, 0]
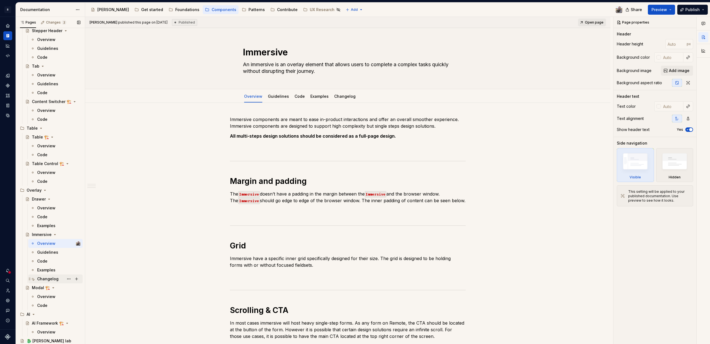
click at [45, 282] on div "Changelog" at bounding box center [58, 279] width 43 height 8
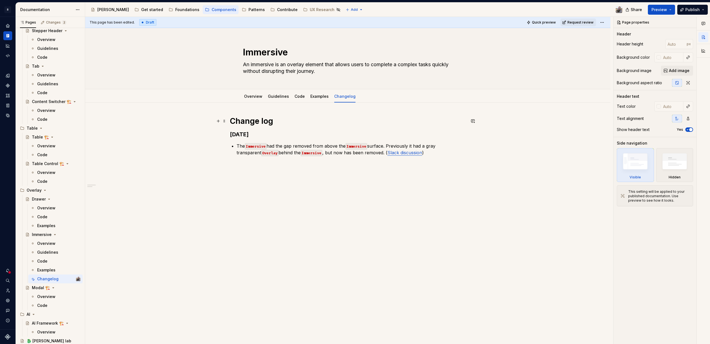
click at [261, 118] on h1 "Change log" at bounding box center [348, 121] width 236 height 10
type textarea "*"
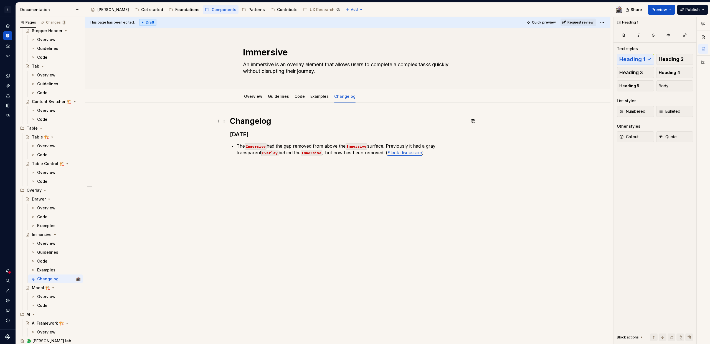
click at [336, 117] on h1 "Changelog" at bounding box center [348, 121] width 236 height 10
click at [267, 185] on div "Changelog September 29, 2025 The Immersive had the gap removed from above the I…" at bounding box center [347, 184] width 525 height 163
click at [283, 121] on h1 "Changelog" at bounding box center [348, 121] width 236 height 10
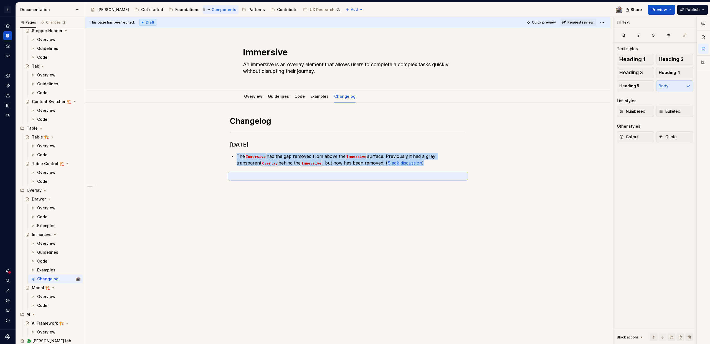
click at [212, 12] on div "Components" at bounding box center [224, 10] width 25 height 6
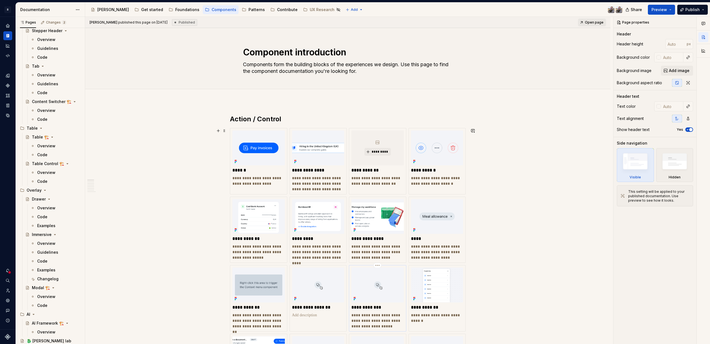
click at [378, 293] on img at bounding box center [377, 285] width 52 height 35
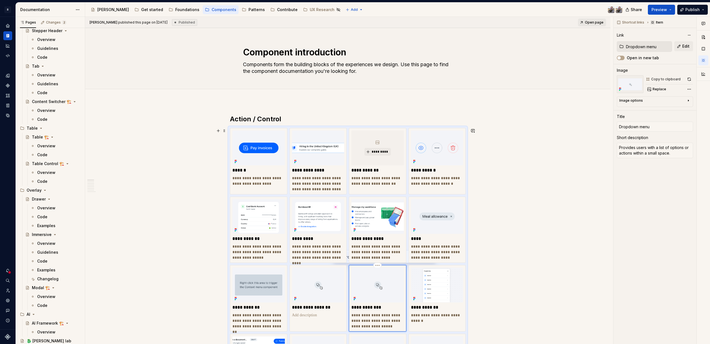
click at [377, 306] on p "**********" at bounding box center [377, 308] width 52 height 6
click at [368, 290] on img at bounding box center [377, 285] width 52 height 35
click at [380, 314] on p "**********" at bounding box center [377, 321] width 52 height 17
click at [381, 314] on p "**********" at bounding box center [377, 321] width 52 height 17
click at [382, 290] on img at bounding box center [377, 285] width 52 height 35
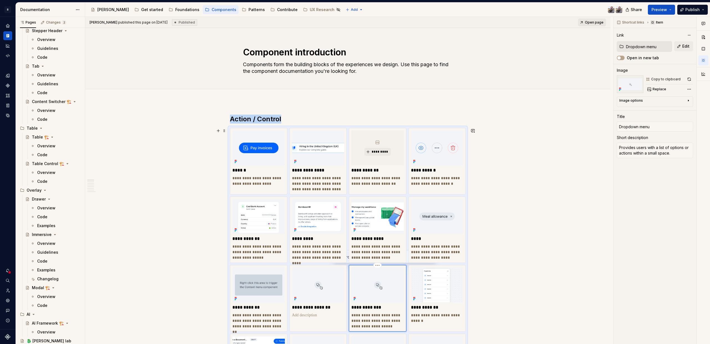
click at [382, 290] on img at bounding box center [377, 285] width 52 height 35
click at [378, 264] on html "R Norma Design system data Documentation Accessibility guide for tree Page tree…" at bounding box center [355, 172] width 710 height 344
click at [355, 289] on html "R Norma Design system data Documentation Accessibility guide for tree Page tree…" at bounding box center [355, 172] width 710 height 344
click at [366, 294] on img at bounding box center [377, 285] width 52 height 35
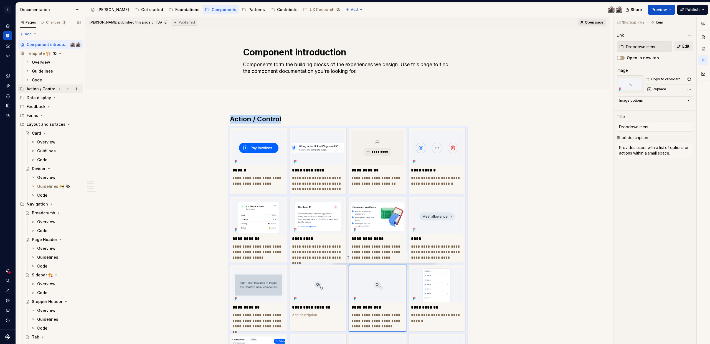
click at [32, 89] on div "Action / Control" at bounding box center [42, 89] width 30 height 6
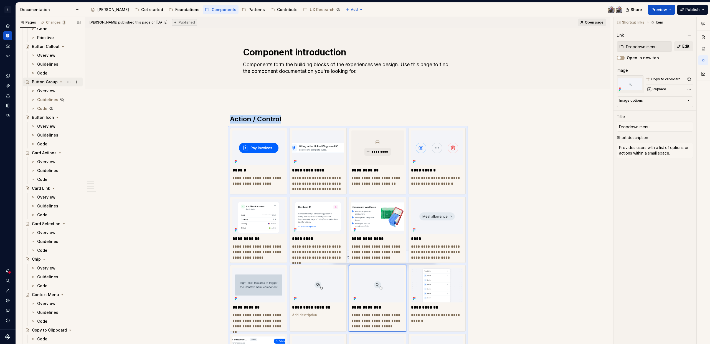
scroll to position [182, 0]
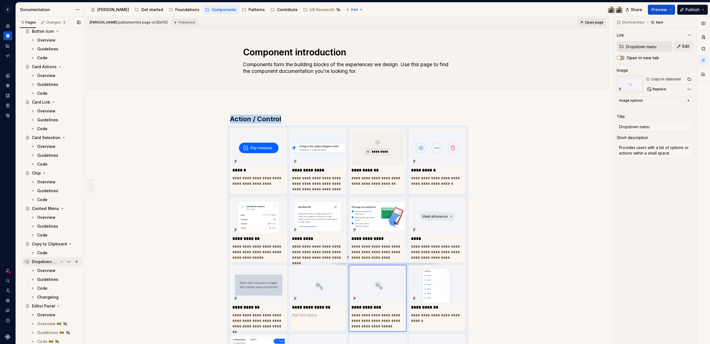
click at [40, 260] on div "Dropdown menu" at bounding box center [45, 262] width 26 height 6
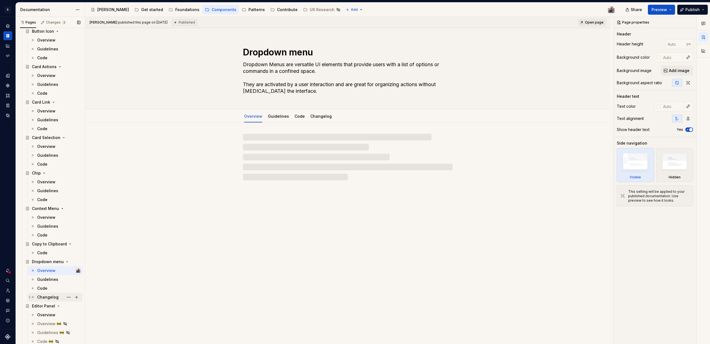
click at [49, 299] on div "Changelog" at bounding box center [47, 298] width 21 height 6
click at [52, 298] on div "Changelog" at bounding box center [47, 298] width 21 height 6
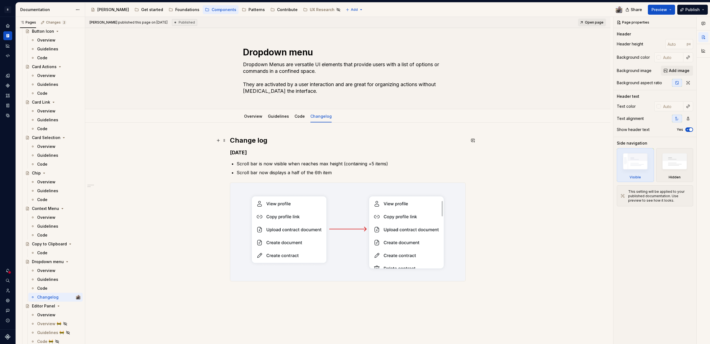
click at [256, 141] on h2 "Change log" at bounding box center [348, 140] width 236 height 9
type textarea "*"
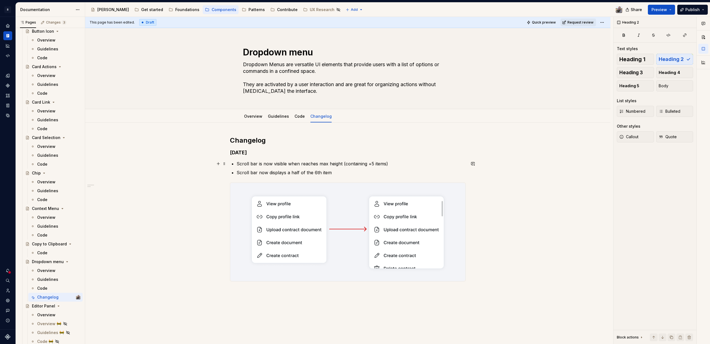
click at [166, 164] on div "Changelog June 13, 2025 Scroll bar is now visible when reaches max height (cont…" at bounding box center [347, 257] width 525 height 269
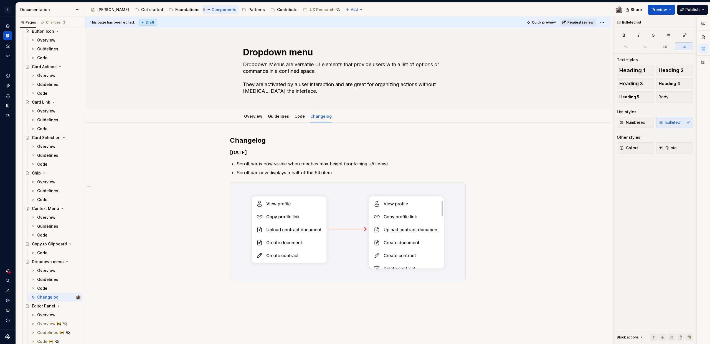
click at [212, 9] on div "Components" at bounding box center [224, 10] width 25 height 6
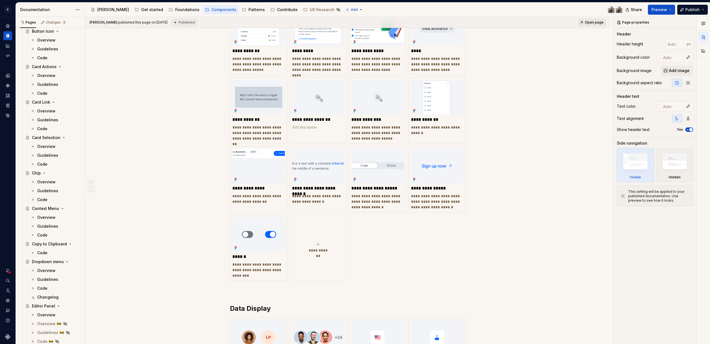
scroll to position [129, 0]
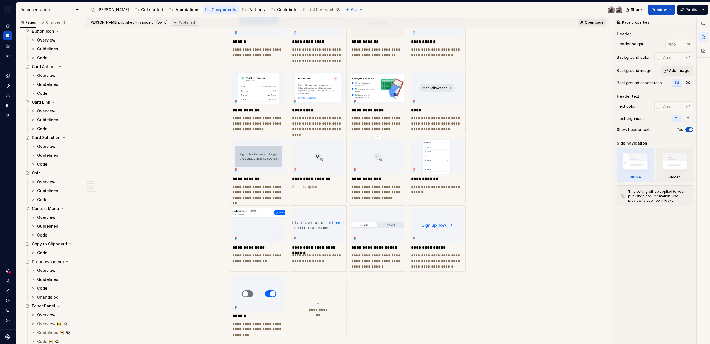
click at [388, 164] on img at bounding box center [377, 156] width 52 height 35
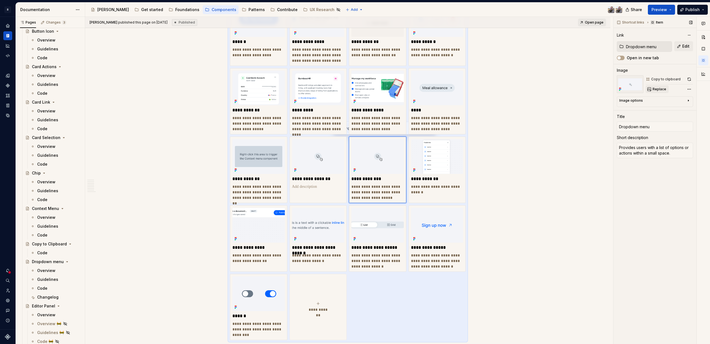
drag, startPoint x: 645, startPoint y: 102, endPoint x: 662, endPoint y: 89, distance: 21.1
click at [662, 89] on div "Shortcut links Item Link Dropdown menu Edit Open in new tab Image Copy to clipb…" at bounding box center [654, 181] width 83 height 328
click at [662, 89] on span "Replace" at bounding box center [659, 89] width 14 height 4
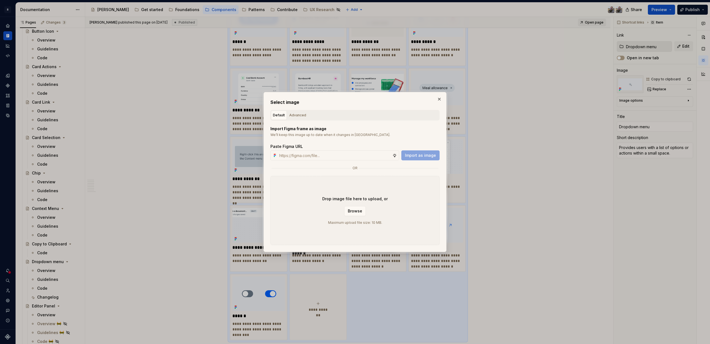
type textarea "*"
type input "https://www.figma.com/design/2xex8KL6f4aCJMX7xWJmv4/%F0%9F%93%8B-Supernova-asse…"
type textarea "*"
type input "https://www.figma.com/design/2xex8KL6f4aCJMX7xWJmv4/%F0%9F%93%8B-Supernova-asse…"
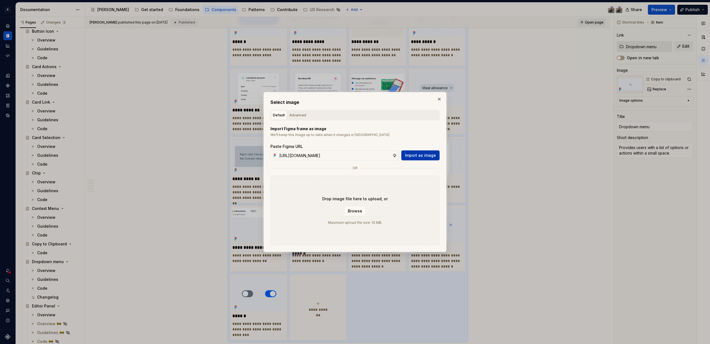
click at [427, 155] on span "Import as image" at bounding box center [420, 156] width 31 height 6
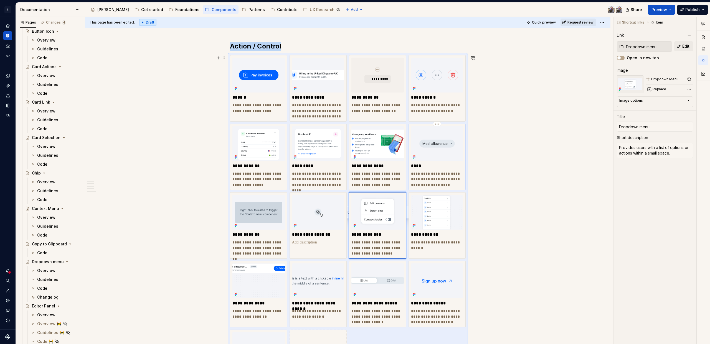
scroll to position [44, 0]
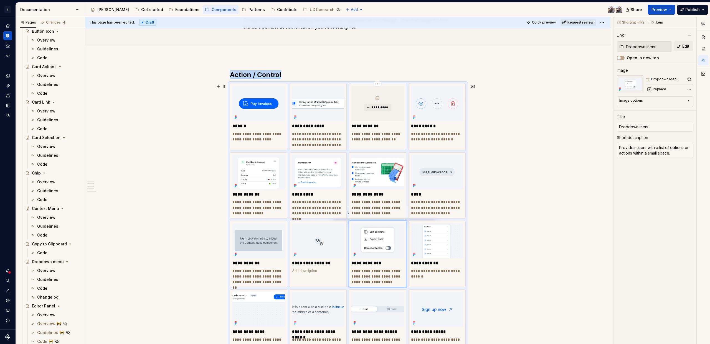
type textarea "*"
type input "Button Group"
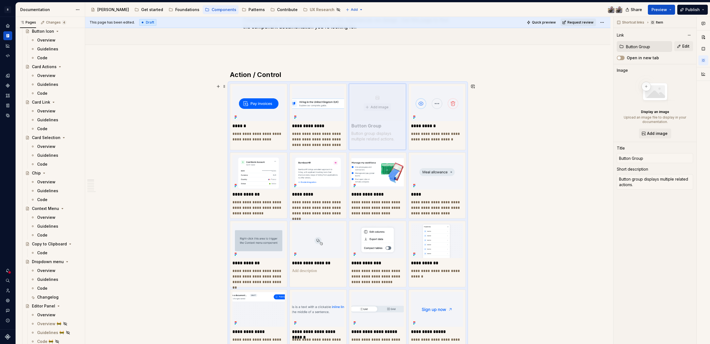
click at [385, 114] on body "R Norma Design system data Documentation Accessibility guide for tree Page tree…" at bounding box center [355, 172] width 710 height 344
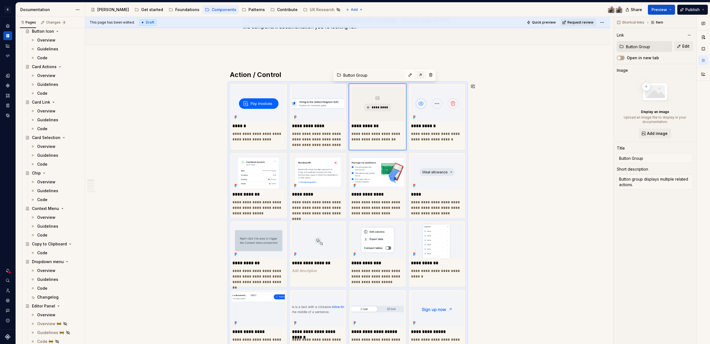
click at [416, 74] on button "button" at bounding box center [420, 75] width 8 height 8
click at [378, 106] on span "*********" at bounding box center [379, 107] width 17 height 4
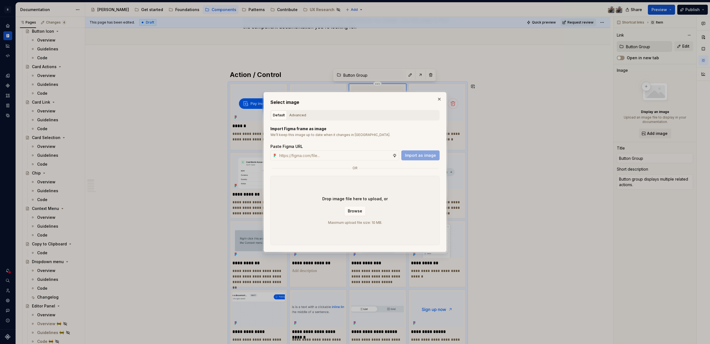
type textarea "*"
type input "https://www.figma.com/design/2xex8KL6f4aCJMX7xWJmv4/%F0%9F%93%8B-Supernova-asse…"
click at [423, 154] on span "Import as image" at bounding box center [420, 156] width 31 height 6
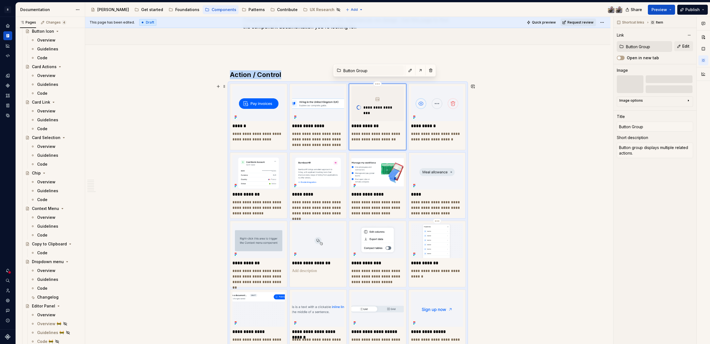
scroll to position [133, 0]
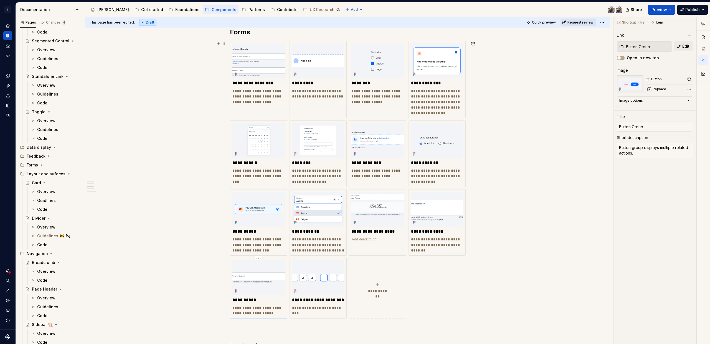
scroll to position [951, 0]
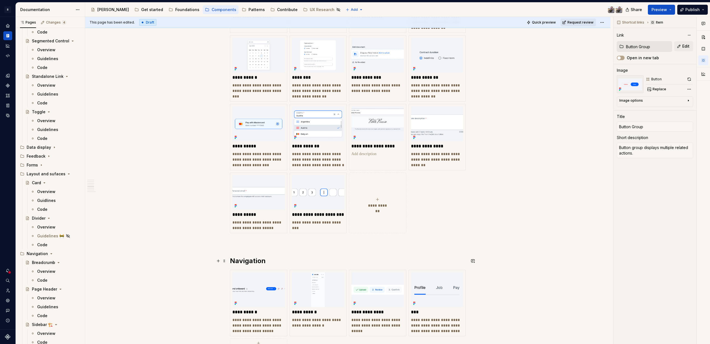
click at [275, 261] on h2 "Navigation" at bounding box center [348, 261] width 236 height 9
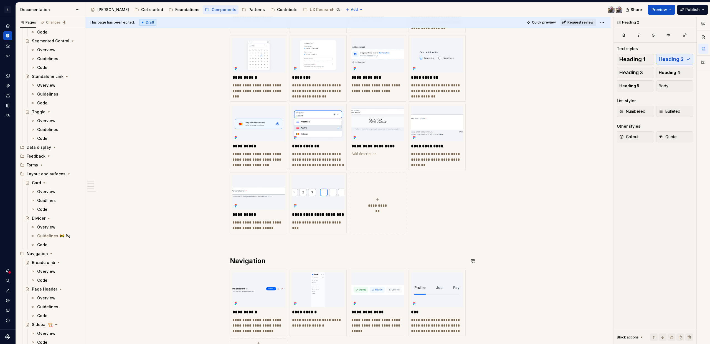
scroll to position [97, 0]
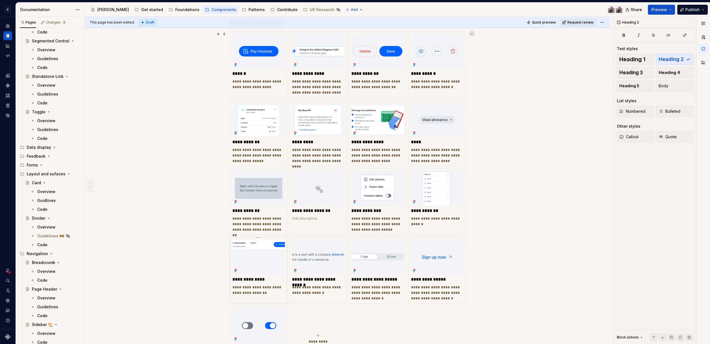
drag, startPoint x: 265, startPoint y: 255, endPoint x: 270, endPoint y: 257, distance: 5.3
click at [265, 255] on img at bounding box center [258, 257] width 52 height 35
type textarea "*"
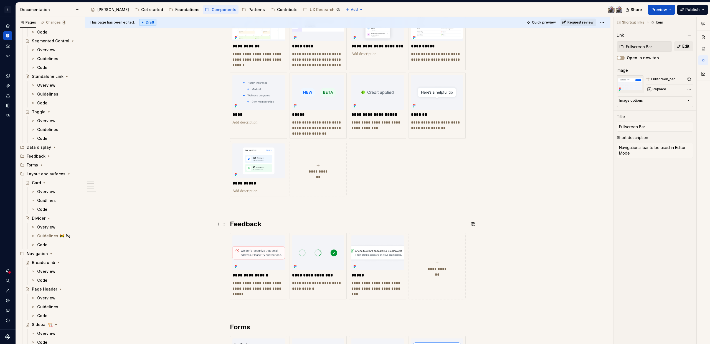
scroll to position [574, 0]
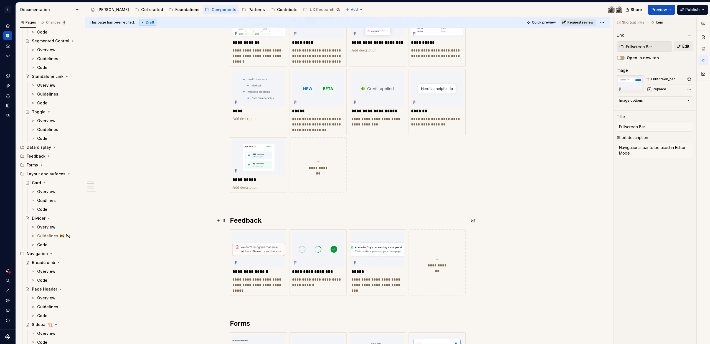
click at [262, 218] on h2 "Feedback" at bounding box center [348, 220] width 236 height 9
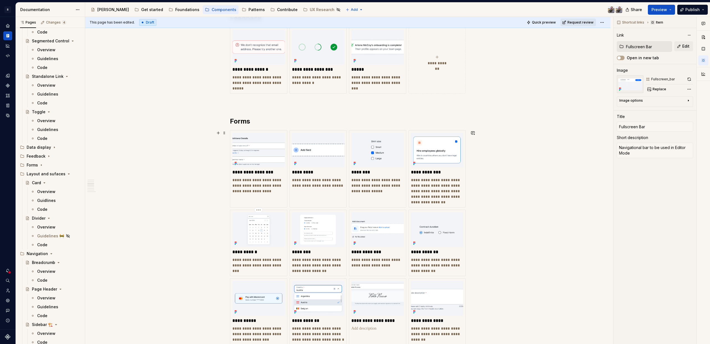
scroll to position [898, 0]
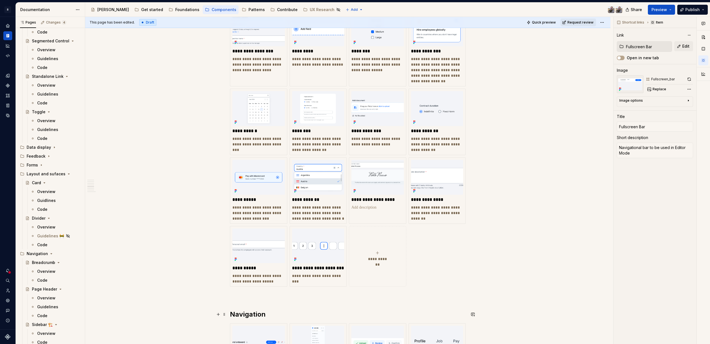
click at [265, 312] on h2 "Navigation" at bounding box center [348, 314] width 236 height 9
click at [238, 315] on h2 "Navigation" at bounding box center [348, 314] width 236 height 9
click at [245, 297] on p at bounding box center [348, 297] width 236 height 7
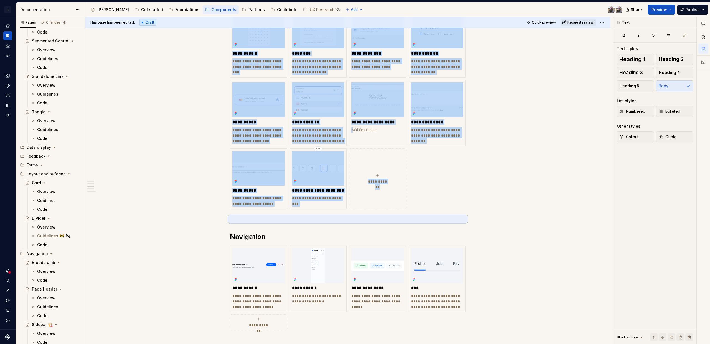
scroll to position [1004, 0]
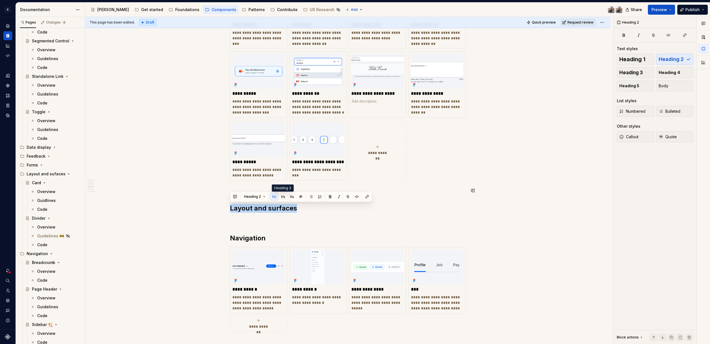
click at [283, 194] on button "button" at bounding box center [283, 197] width 8 height 8
click at [303, 207] on h2 "Layout and surfaces" at bounding box center [348, 208] width 236 height 9
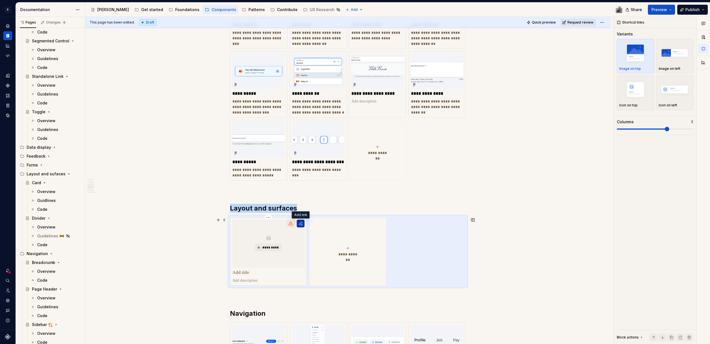
click at [298, 225] on button "button" at bounding box center [301, 224] width 8 height 8
type textarea "*"
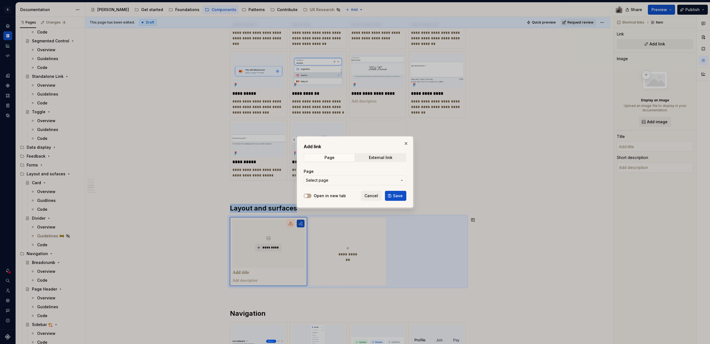
click at [333, 180] on span "Select page" at bounding box center [352, 181] width 92 height 6
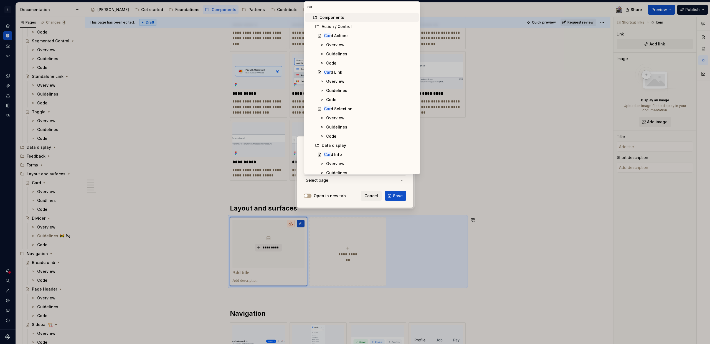
type input "card"
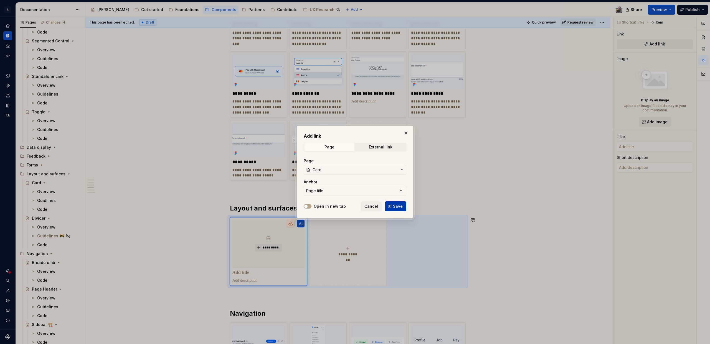
click at [396, 204] on span "Save" at bounding box center [398, 207] width 10 height 6
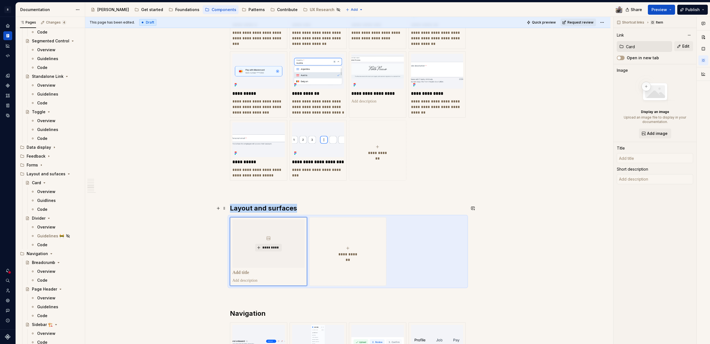
type textarea "*"
type input "Card"
type textarea "Cards are a base component for visually grouping related information and action…"
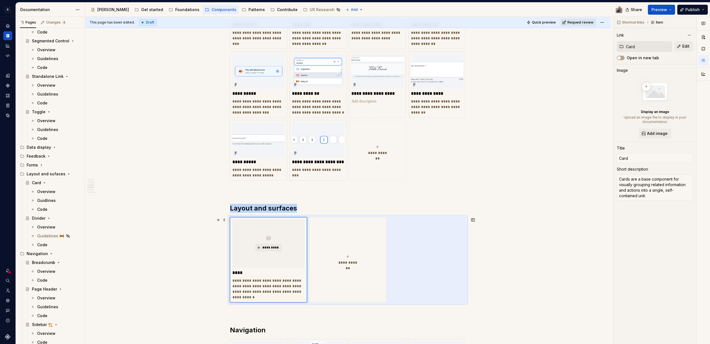
click at [356, 250] on button "**********" at bounding box center [347, 259] width 77 height 85
type textarea "*"
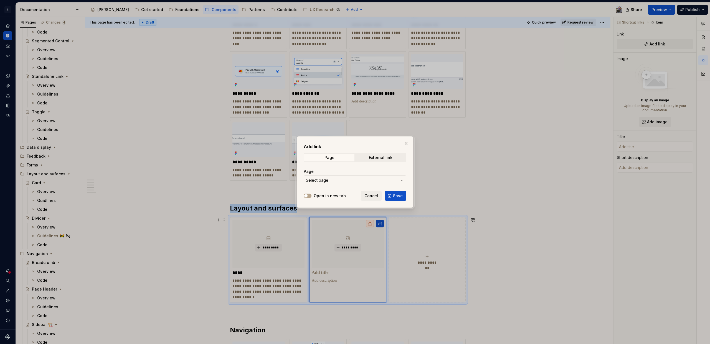
type textarea "*"
click at [334, 182] on span "Select page" at bounding box center [352, 181] width 92 height 6
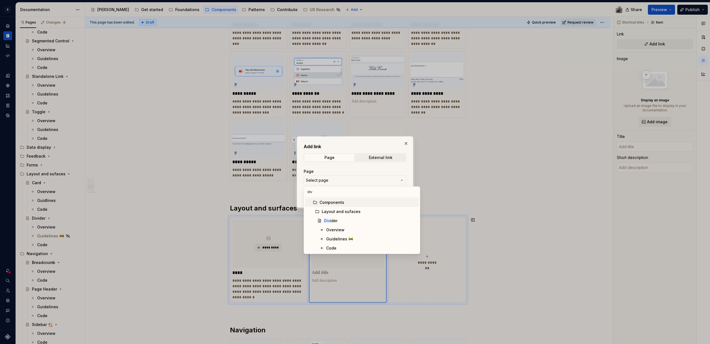
type input "divi"
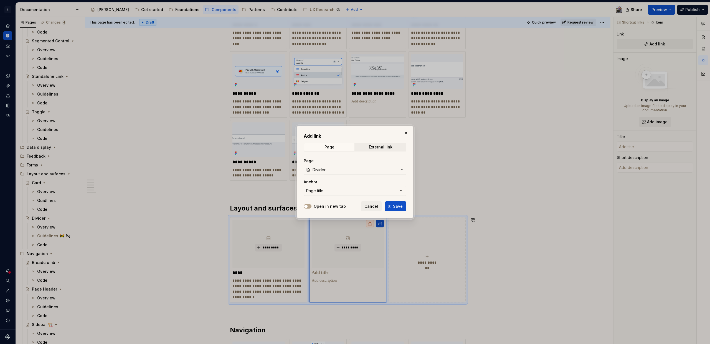
click at [401, 202] on button "Save" at bounding box center [395, 207] width 21 height 10
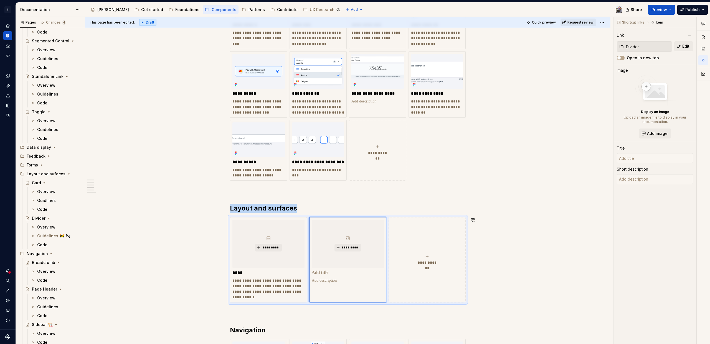
type textarea "*"
type input "Divider"
type textarea "Use to separate or group content."
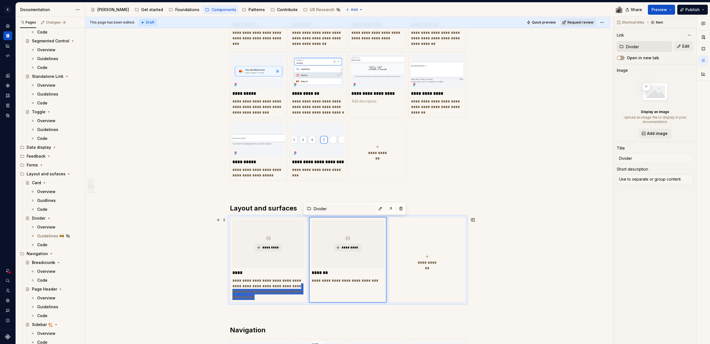
drag, startPoint x: 267, startPoint y: 298, endPoint x: 227, endPoint y: 292, distance: 40.0
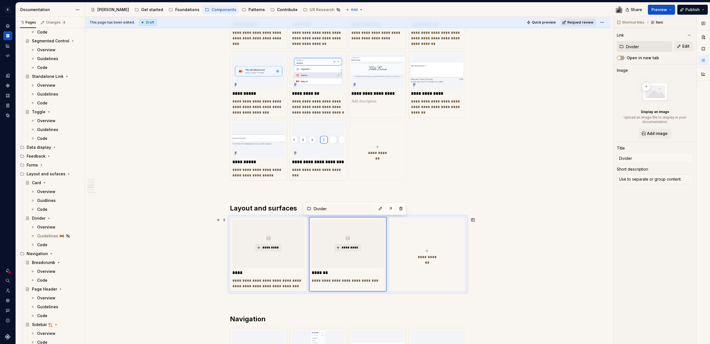
type textarea "*"
click at [373, 279] on p "**********" at bounding box center [348, 281] width 72 height 6
type textarea "*"
type textarea "Use to separate or group content"
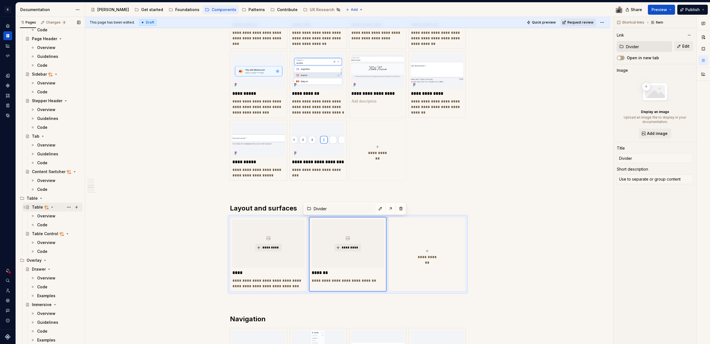
scroll to position [892, 0]
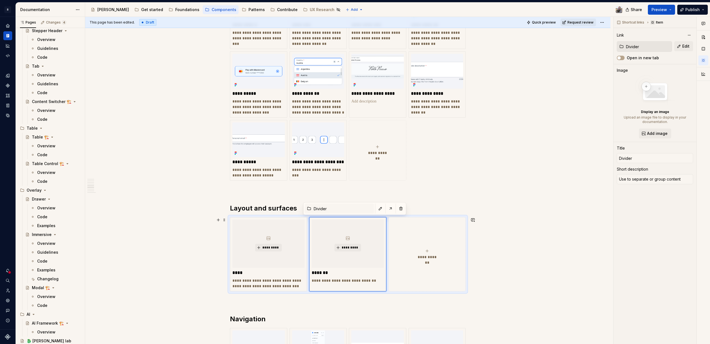
click at [423, 256] on span "**********" at bounding box center [427, 258] width 24 height 6
type textarea "*"
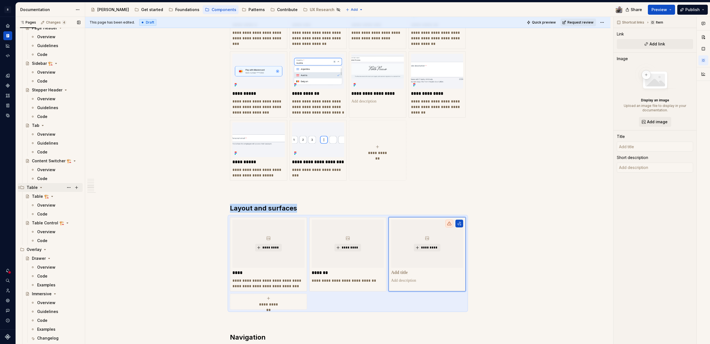
scroll to position [680, 0]
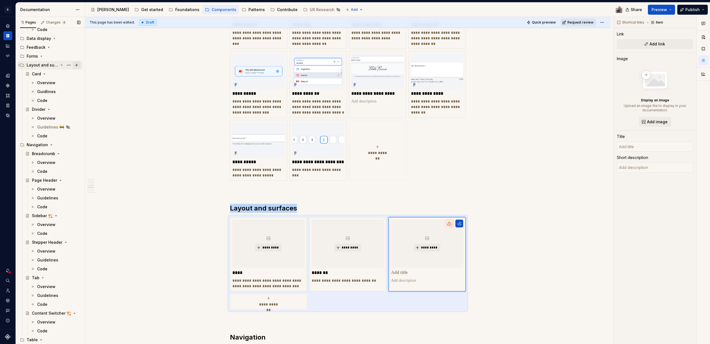
click at [73, 64] on button "Page tree" at bounding box center [77, 65] width 8 height 8
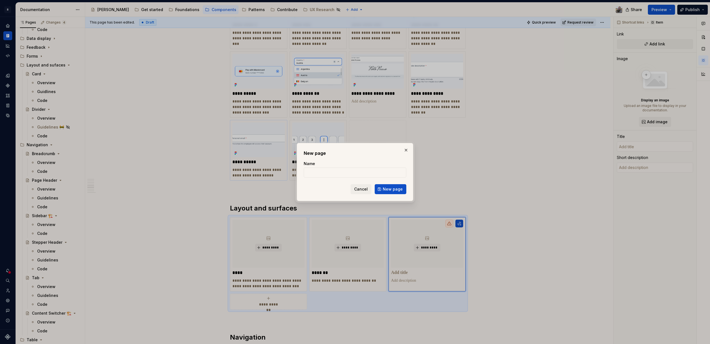
drag, startPoint x: 359, startPoint y: 189, endPoint x: 277, endPoint y: 163, distance: 85.8
click at [359, 189] on span "Cancel" at bounding box center [361, 190] width 14 height 6
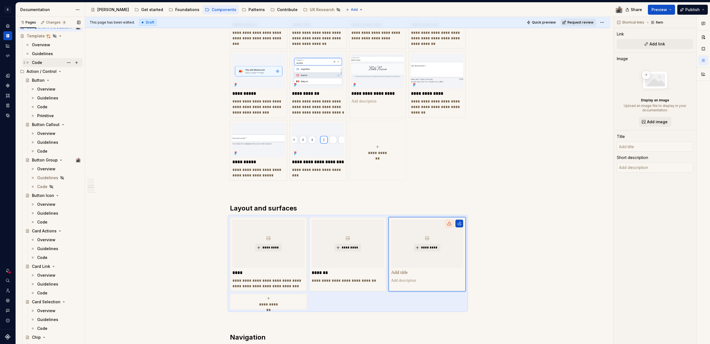
scroll to position [0, 0]
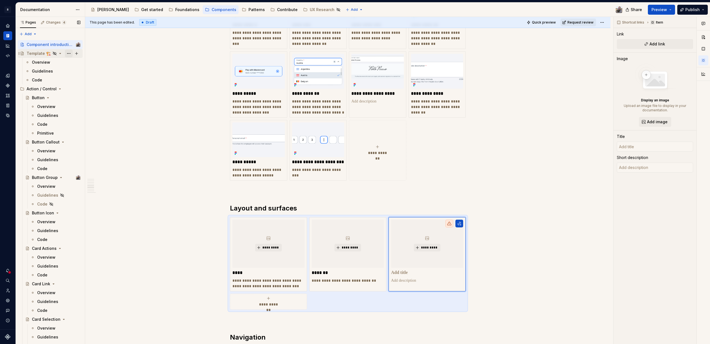
click at [65, 54] on button "Page tree" at bounding box center [69, 54] width 8 height 8
click at [86, 73] on div "Duplicate page" at bounding box center [99, 72] width 54 height 6
click at [65, 89] on button "Page tree" at bounding box center [69, 89] width 8 height 8
type textarea "*"
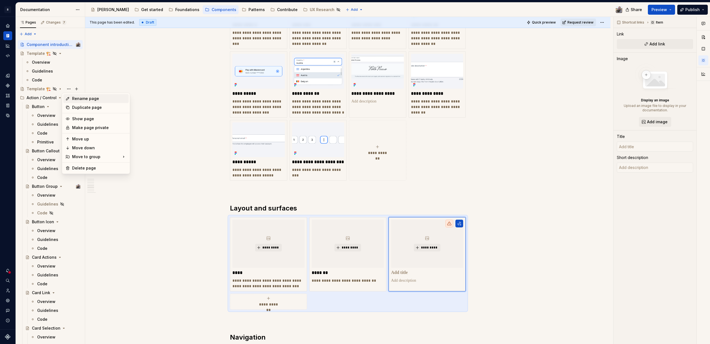
click at [76, 98] on div "Rename page" at bounding box center [99, 99] width 54 height 6
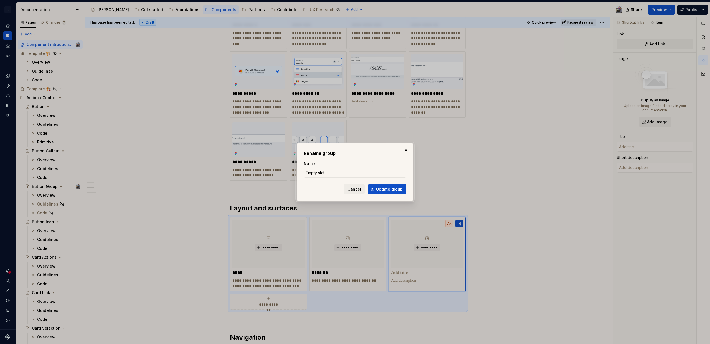
type input "Empty state"
click button "Update group" at bounding box center [387, 189] width 38 height 10
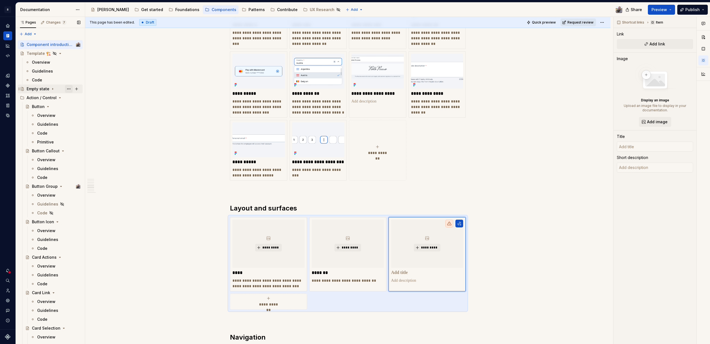
click at [66, 89] on button "Page tree" at bounding box center [69, 89] width 8 height 8
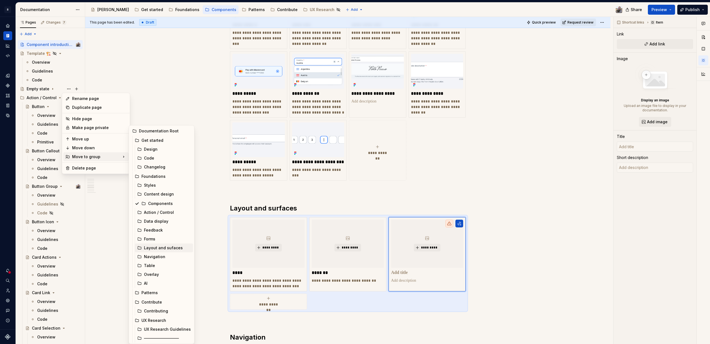
click at [158, 248] on div "Layout and sufaces" at bounding box center [167, 248] width 47 height 6
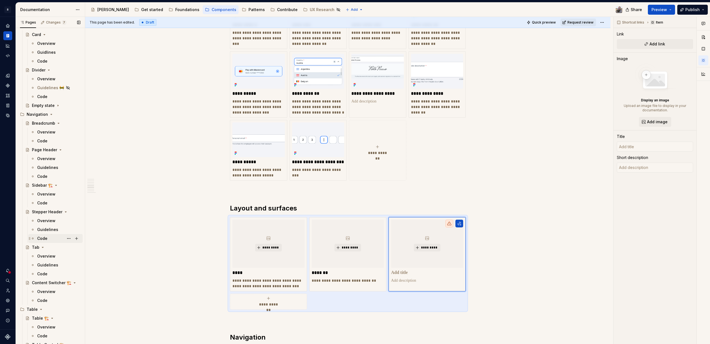
scroll to position [631, 0]
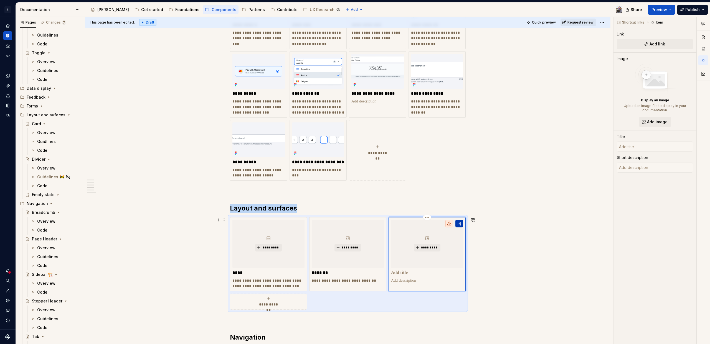
click at [459, 224] on button "button" at bounding box center [459, 224] width 8 height 8
type textarea "*"
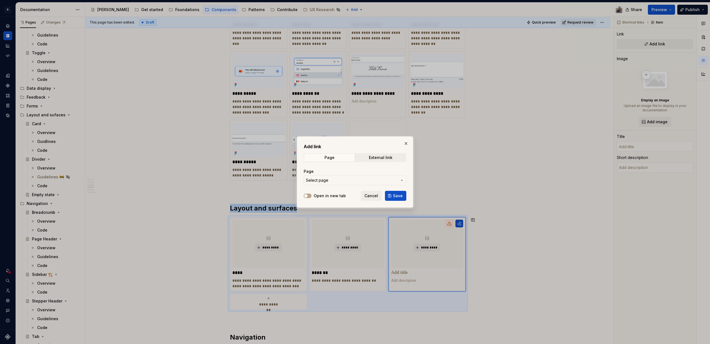
click at [351, 181] on span "Select page" at bounding box center [352, 181] width 92 height 6
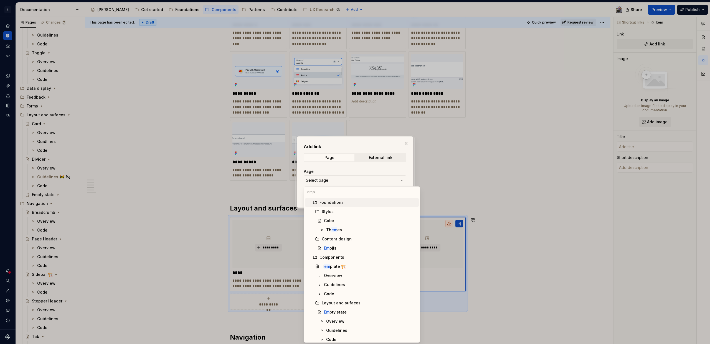
type input "empt"
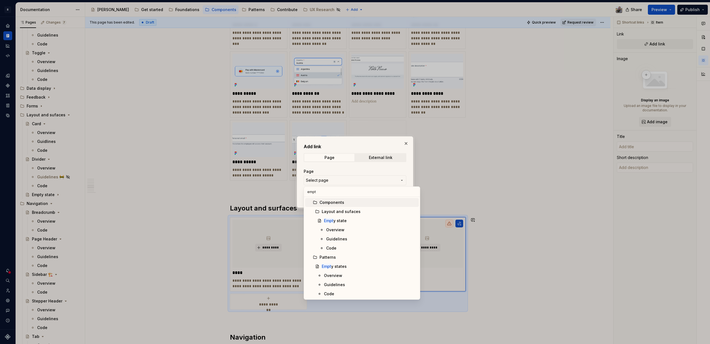
type textarea "*"
type input "empty"
click at [406, 144] on div "Add link Page External link Page Select page Open in new tab Cancel Save" at bounding box center [355, 172] width 710 height 344
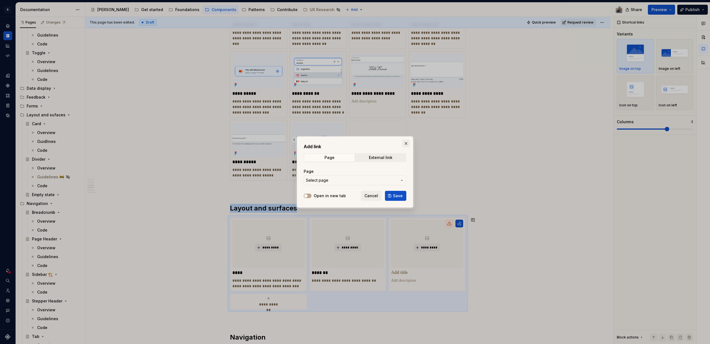
click at [406, 144] on button "button" at bounding box center [406, 144] width 8 height 8
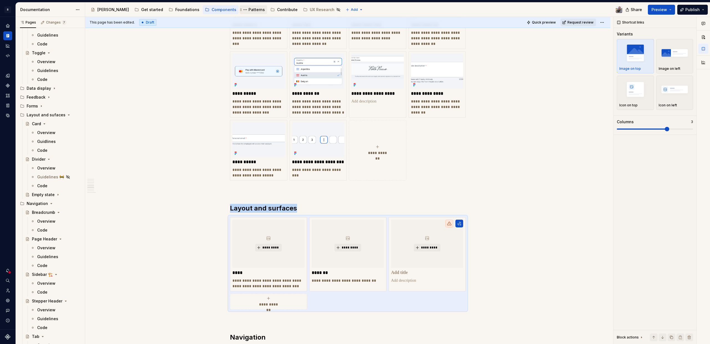
click at [248, 11] on div "Patterns" at bounding box center [256, 10] width 16 height 6
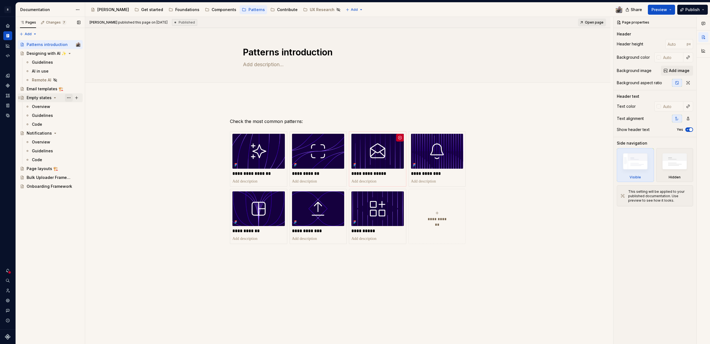
click at [67, 98] on button "Page tree" at bounding box center [69, 98] width 8 height 8
click at [34, 170] on div "Pages Changes 7 Add Accessibility guide for tree Page tree. Navigate the tree w…" at bounding box center [50, 181] width 69 height 328
click at [71, 167] on button "Page tree" at bounding box center [69, 169] width 8 height 8
click at [34, 168] on div "Pages Changes 7 Add Accessibility guide for tree Page tree. Navigate the tree w…" at bounding box center [50, 181] width 69 height 328
click at [41, 110] on div "Overview" at bounding box center [56, 107] width 49 height 8
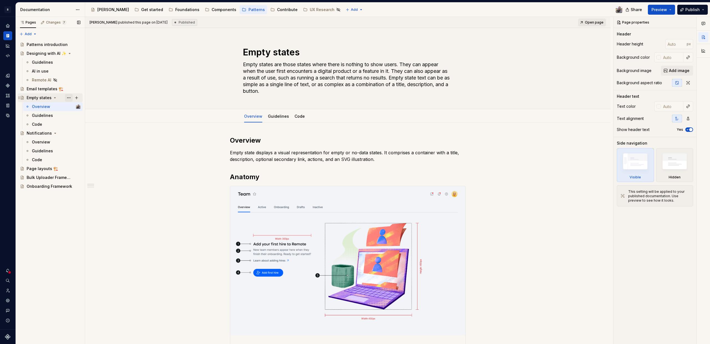
click at [69, 99] on button "Page tree" at bounding box center [69, 98] width 8 height 8
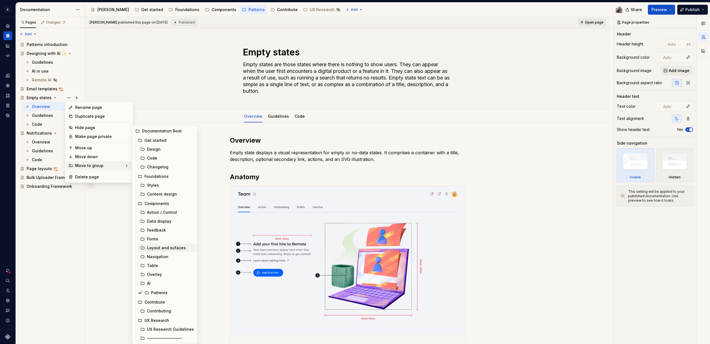
click at [162, 249] on div "Layout and sufaces" at bounding box center [170, 248] width 47 height 6
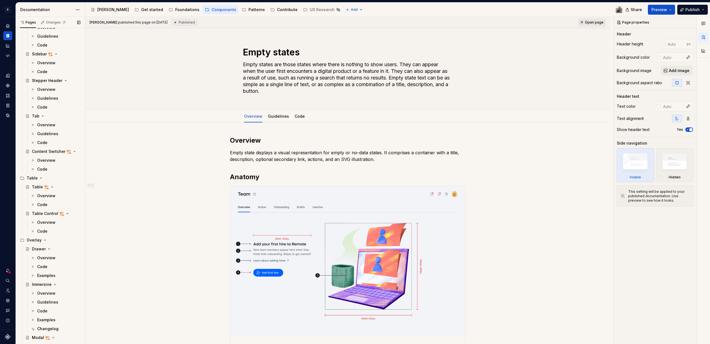
scroll to position [724, 0]
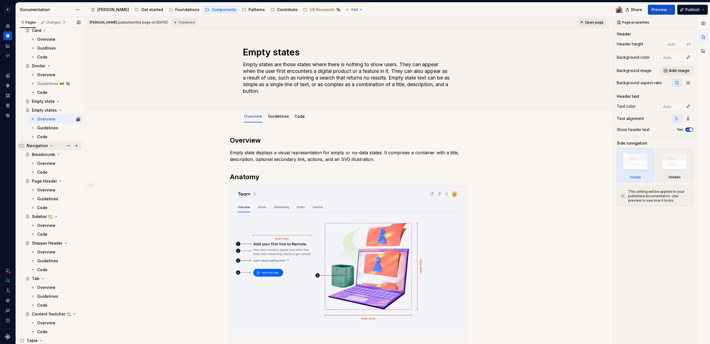
click at [51, 146] on icon "Page tree" at bounding box center [51, 146] width 1 height 1
click at [41, 155] on icon "Page tree" at bounding box center [41, 155] width 4 height 4
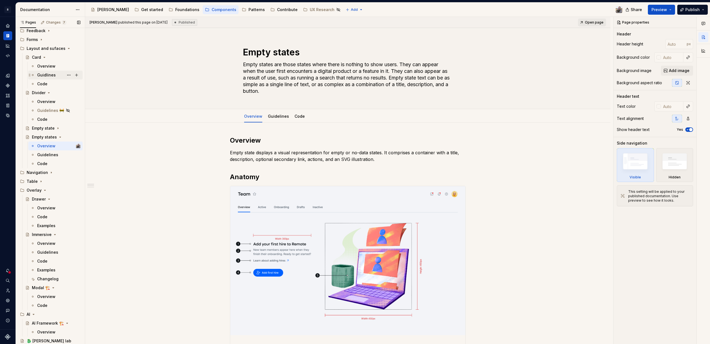
click at [44, 191] on icon "Page tree" at bounding box center [45, 190] width 4 height 4
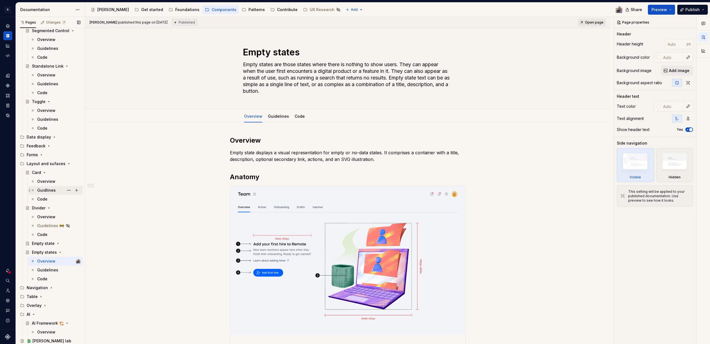
scroll to position [582, 0]
click at [44, 270] on div "Guidelines" at bounding box center [47, 271] width 21 height 6
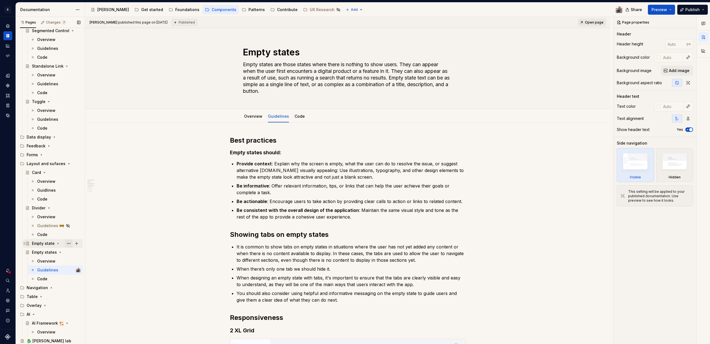
click at [65, 242] on button "Page tree" at bounding box center [69, 244] width 8 height 8
click at [88, 322] on div "Delete page" at bounding box center [99, 323] width 54 height 6
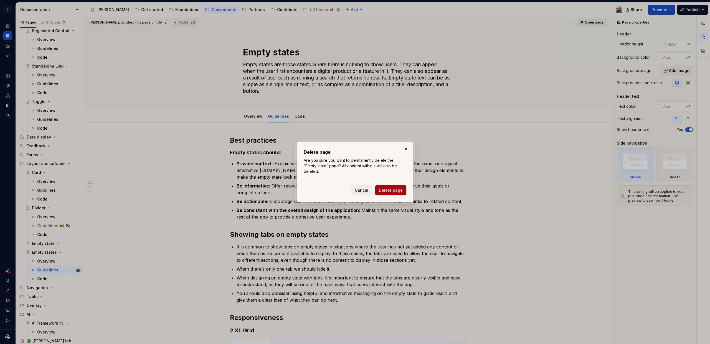
click at [395, 186] on button "Delete page" at bounding box center [390, 190] width 31 height 10
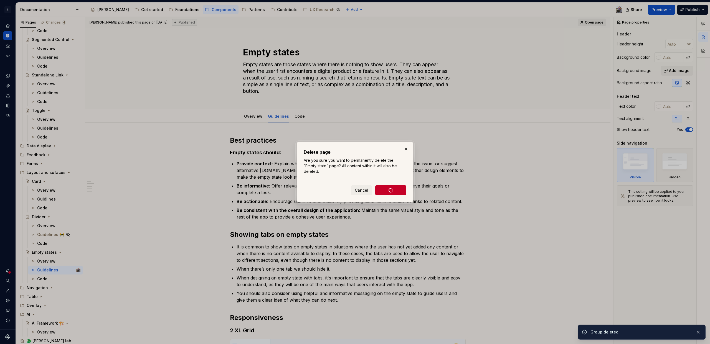
scroll to position [573, 0]
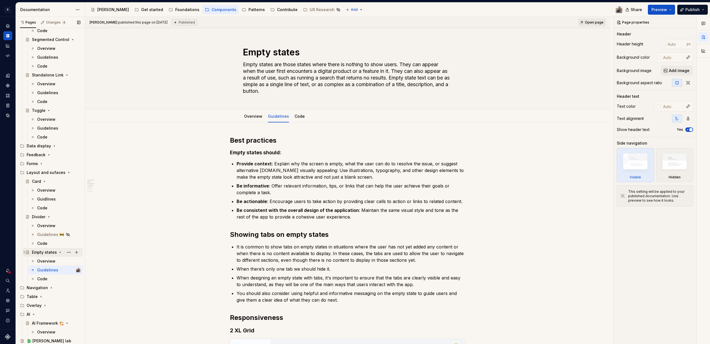
click at [40, 254] on div "Empty states" at bounding box center [44, 253] width 25 height 6
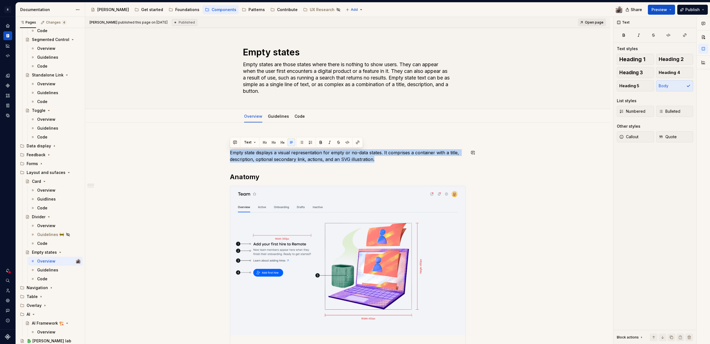
drag, startPoint x: 361, startPoint y: 159, endPoint x: 225, endPoint y: 146, distance: 136.8
click at [225, 146] on div "Overview Empty state displays a visual representation for empty or no-data stat…" at bounding box center [347, 347] width 525 height 448
click at [274, 115] on link "Guidelines" at bounding box center [278, 116] width 21 height 5
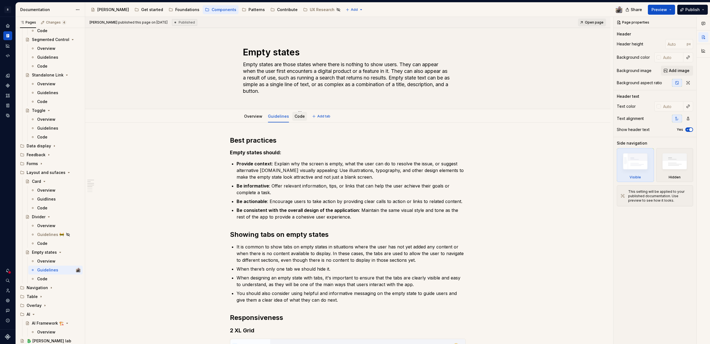
click at [298, 116] on link "Code" at bounding box center [299, 116] width 10 height 5
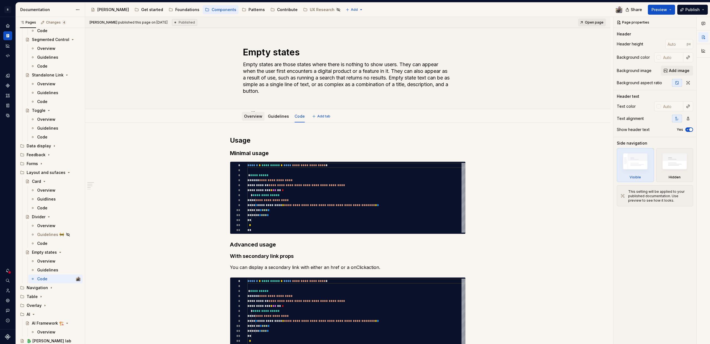
click at [253, 116] on link "Overview" at bounding box center [253, 116] width 18 height 5
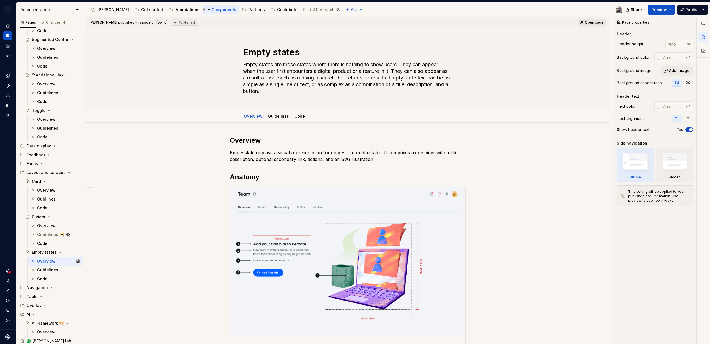
click at [203, 5] on div "Components" at bounding box center [221, 9] width 36 height 9
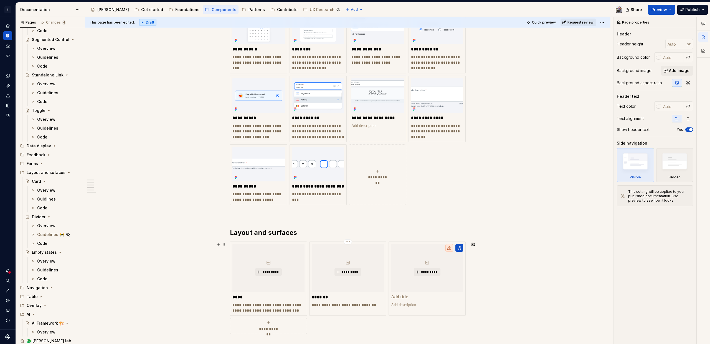
scroll to position [1129, 0]
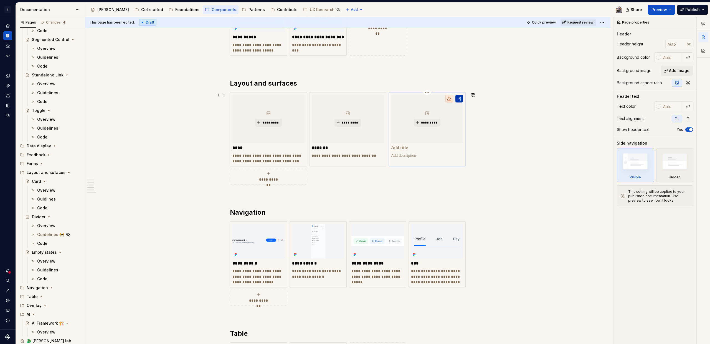
click at [460, 96] on button "button" at bounding box center [459, 99] width 8 height 8
type textarea "*"
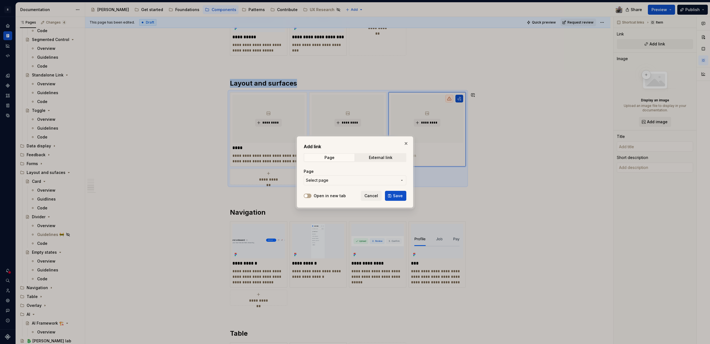
click at [335, 182] on span "Select page" at bounding box center [352, 181] width 92 height 6
type input "e"
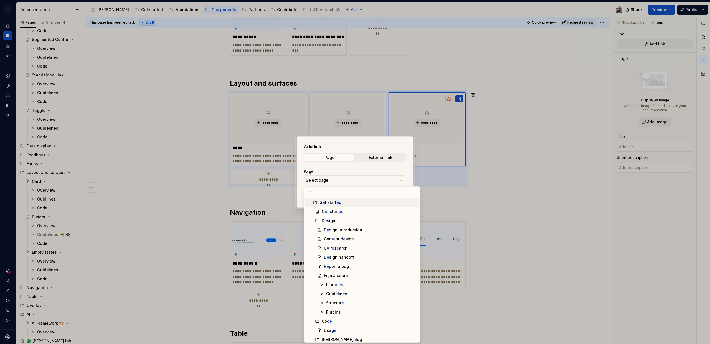
type input "emp"
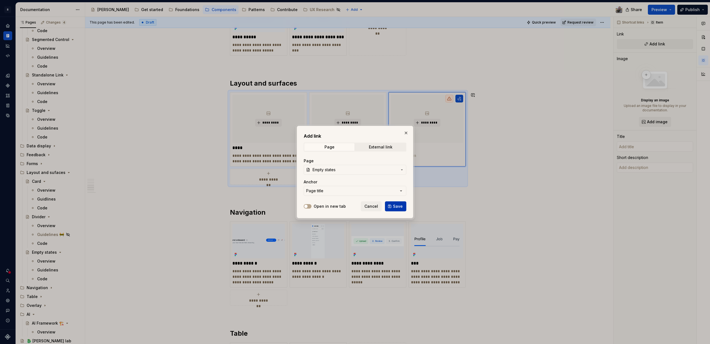
click at [391, 204] on button "Save" at bounding box center [395, 207] width 21 height 10
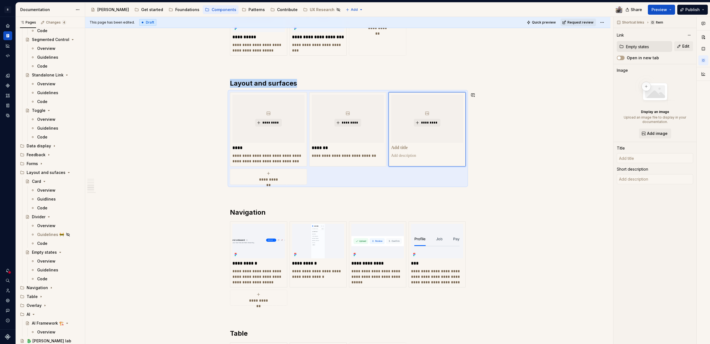
type textarea "*"
type input "Empty states"
type textarea "Empty states are those states where there is nothing to show users. They can ap…"
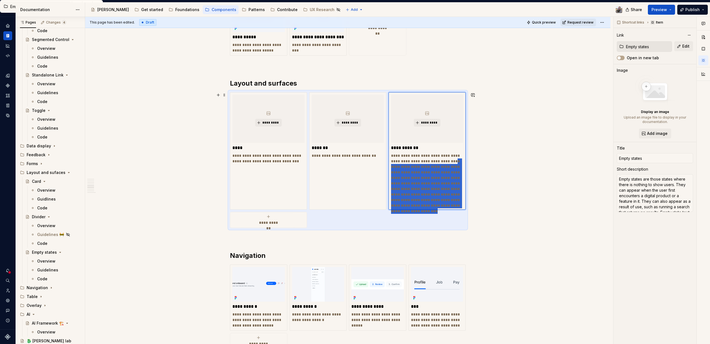
drag, startPoint x: 448, startPoint y: 161, endPoint x: 464, endPoint y: 222, distance: 62.6
click at [464, 222] on div "**********" at bounding box center [348, 160] width 236 height 136
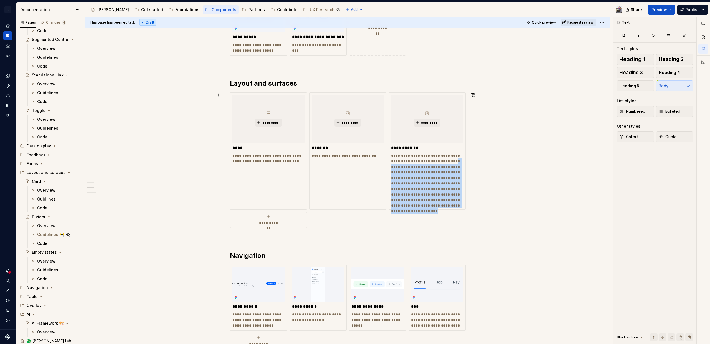
drag, startPoint x: 449, startPoint y: 161, endPoint x: 455, endPoint y: 212, distance: 50.9
click at [455, 212] on div "**********" at bounding box center [348, 160] width 236 height 136
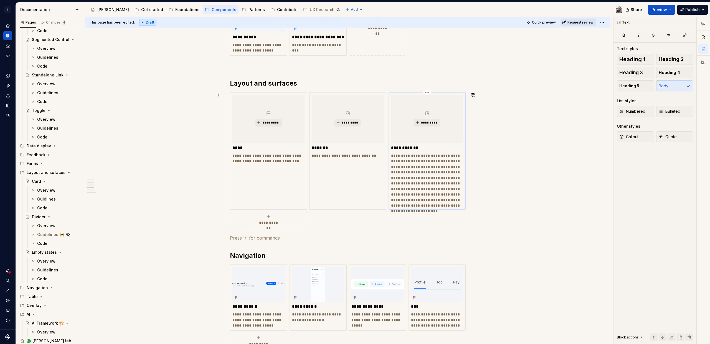
click at [448, 162] on p "**********" at bounding box center [427, 180] width 72 height 55
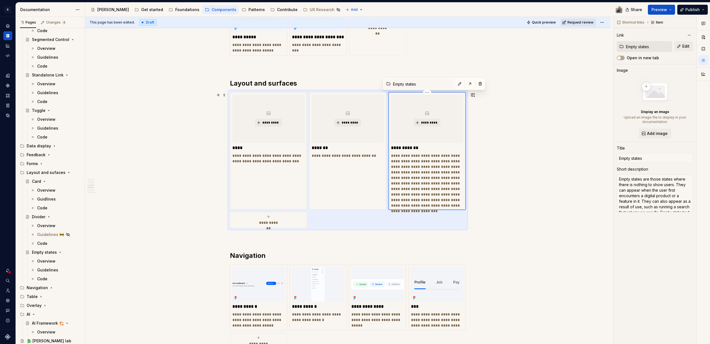
type textarea "*"
type textarea "Empty states are those states where there is nothing to show users. They can ap…"
type textarea "*"
type textarea "Empty states are those states where there is nothing to show users. They can ap…"
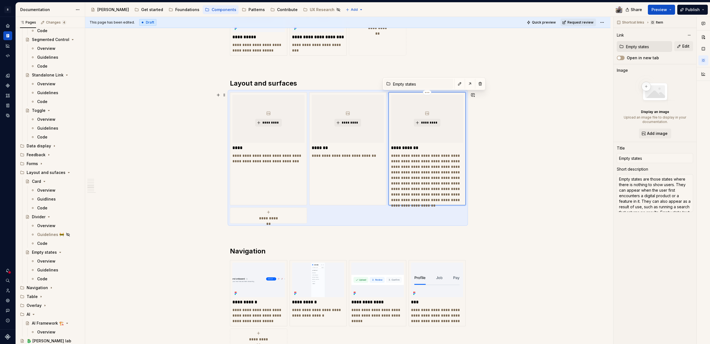
type textarea "*"
type textarea "Empty states are those states where there is nothing to show users. They can ap…"
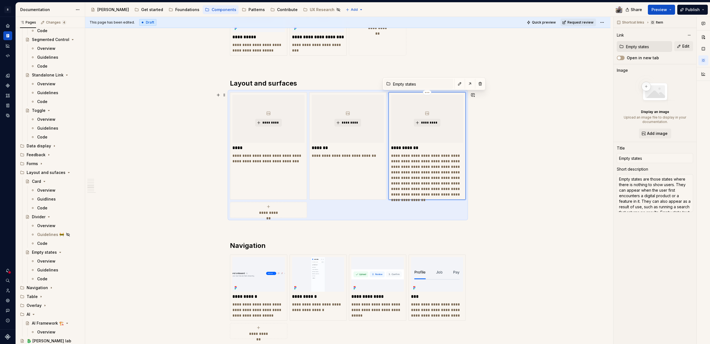
type textarea "*"
type textarea "Empty states are those states where there is nothing to show users. They can ap…"
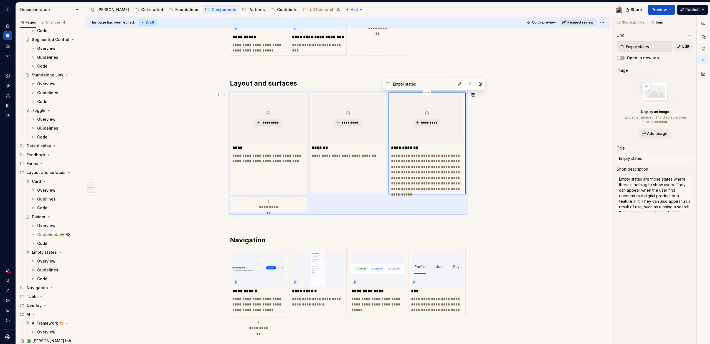
type textarea "*"
type textarea "Empty states are those states where there is nothing to show users. They can ap…"
type textarea "*"
type textarea "Empty states are those states where there is nothing to show users. They can ap…"
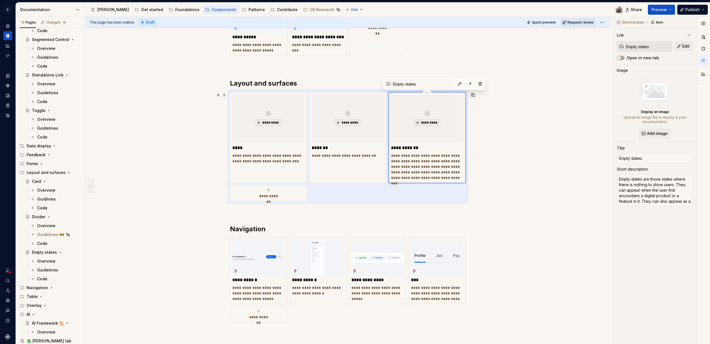
type textarea "*"
type textarea "Empty states are those states where there is nothing to show users. They can ap…"
type textarea "*"
type textarea "Empty states are those states where there is nothing to show users. They can ap…"
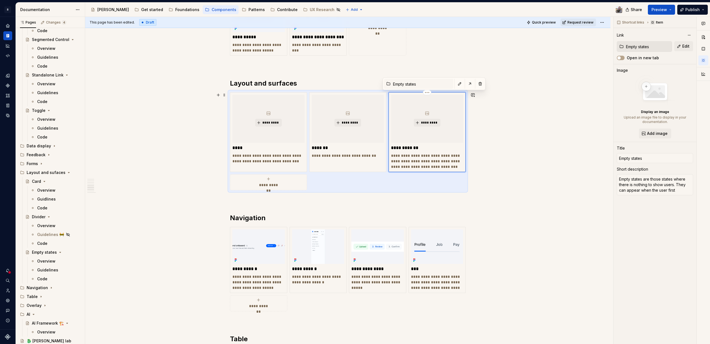
type textarea "*"
type textarea "Empty states are those states where there is nothing to show users. They"
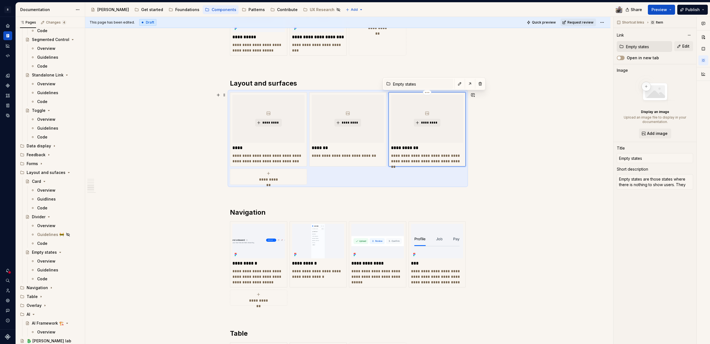
type textarea "*"
type textarea "Empty states are those states where there is nothing to show users. They"
type textarea "*"
type textarea "Empty states are those states where there is nothing to show users. The"
type textarea "*"
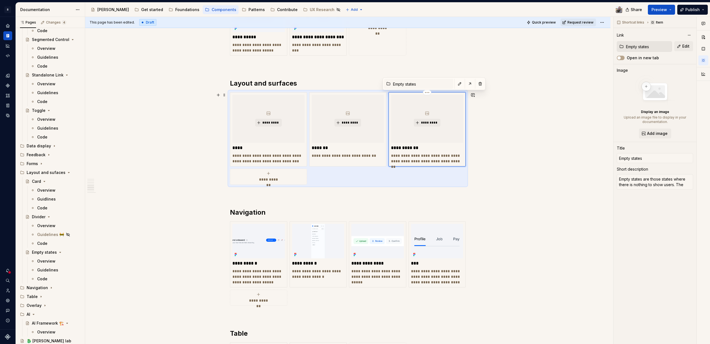
type textarea "Empty states are those states where there is nothing to show users. Th"
type textarea "*"
type textarea "Empty states are those states where there is nothing to show users. T"
type textarea "*"
type textarea "Empty states are those states where there is nothing to show users."
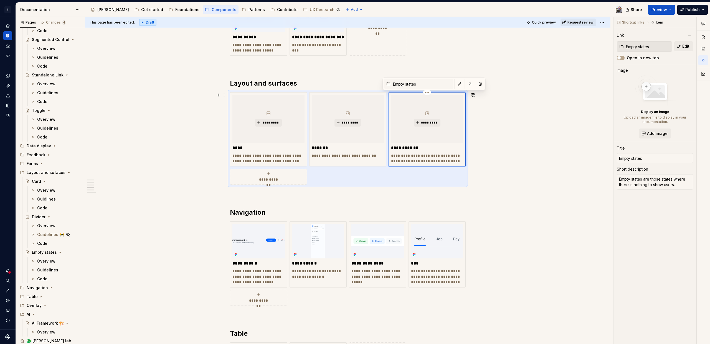
type textarea "*"
type textarea "Empty states are those states where there is nothing to show users."
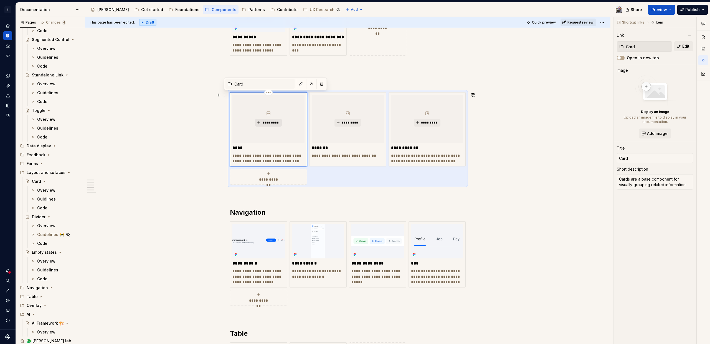
click at [270, 126] on button "*********" at bounding box center [268, 123] width 26 height 8
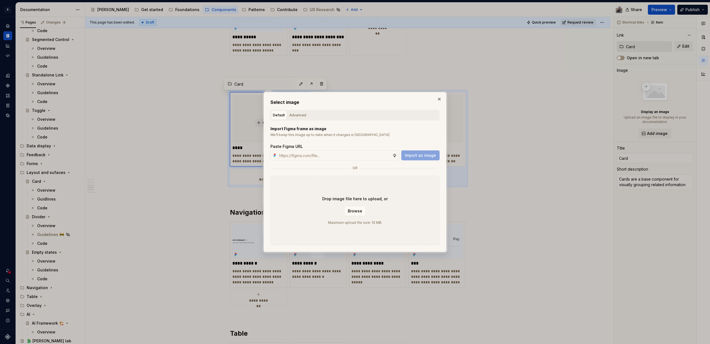
type textarea "*"
type input "https://www.figma.com/design/2xex8KL6f4aCJMX7xWJmv4/%F0%9F%93%8B-Supernova-asse…"
click at [417, 155] on span "Import as image" at bounding box center [420, 156] width 31 height 6
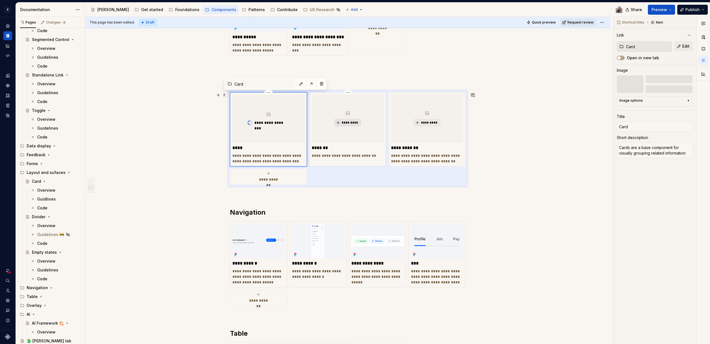
click at [357, 121] on span "*********" at bounding box center [349, 123] width 17 height 4
type textarea "*"
type input "Divider"
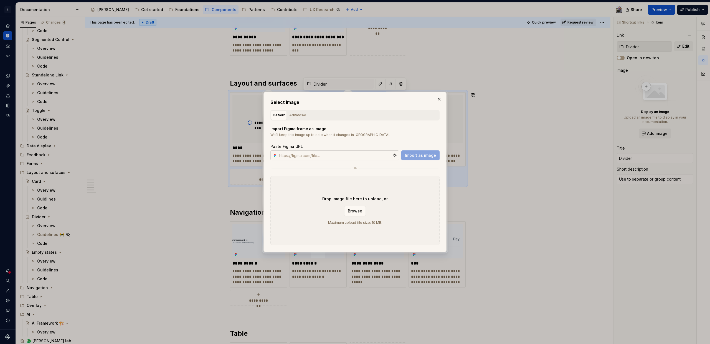
click at [348, 154] on input "text" at bounding box center [334, 156] width 115 height 10
type input "https://www.figma.com/design/2xex8KL6f4aCJMX7xWJmv4/%F0%9F%93%8B-Supernova-asse…"
click at [423, 159] on button "Import as image" at bounding box center [420, 156] width 38 height 10
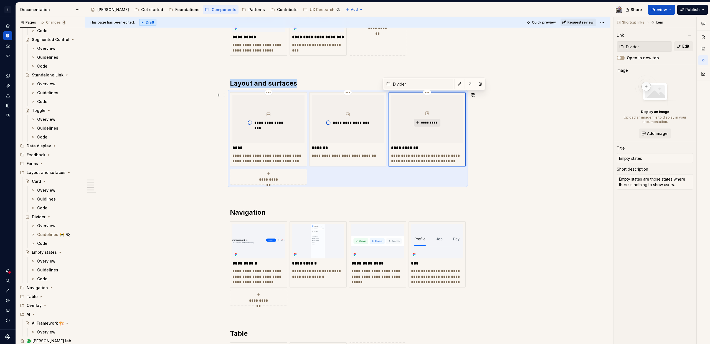
type textarea "*"
type input "Empty states"
click at [419, 120] on button "*********" at bounding box center [427, 123] width 26 height 8
type textarea "*"
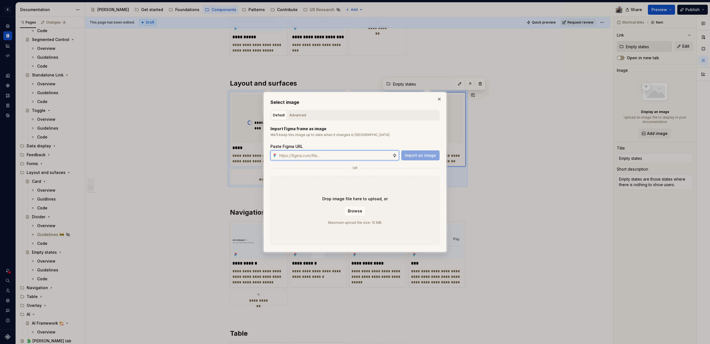
paste input "https://www.figma.com/design/2xex8KL6f4aCJMX7xWJmv4/%F0%9F%93%8B-Supernova-asse…"
type input "https://www.figma.com/design/2xex8KL6f4aCJMX7xWJmv4/%F0%9F%93%8B-Supernova-asse…"
click at [425, 156] on span "Import as image" at bounding box center [420, 156] width 31 height 6
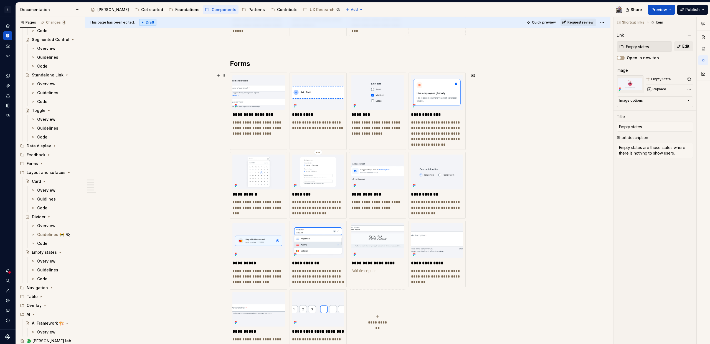
scroll to position [1114, 0]
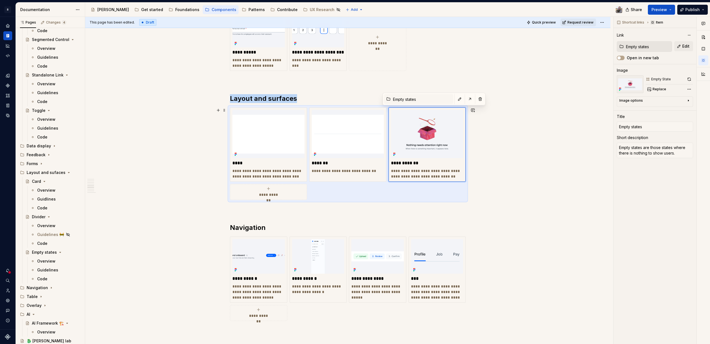
click at [330, 190] on div "**********" at bounding box center [348, 154] width 236 height 92
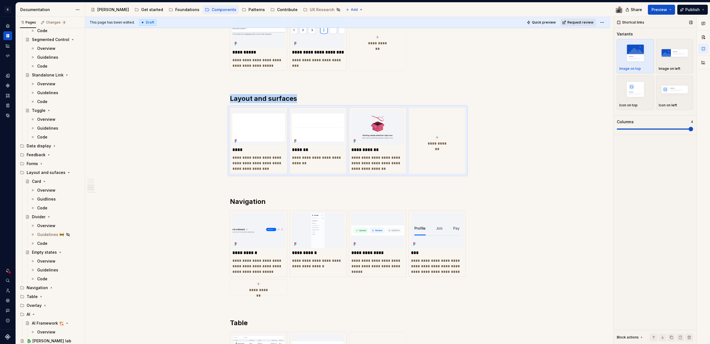
click at [688, 127] on span at bounding box center [690, 129] width 4 height 4
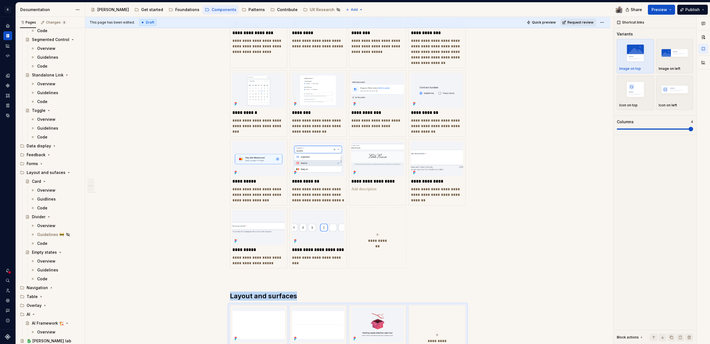
scroll to position [741, 0]
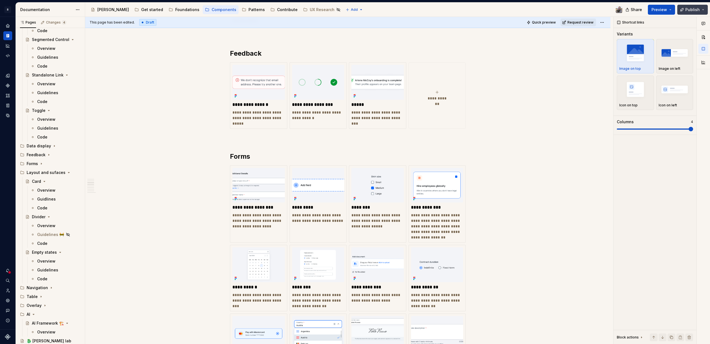
click at [697, 9] on span "Publish" at bounding box center [692, 10] width 14 height 6
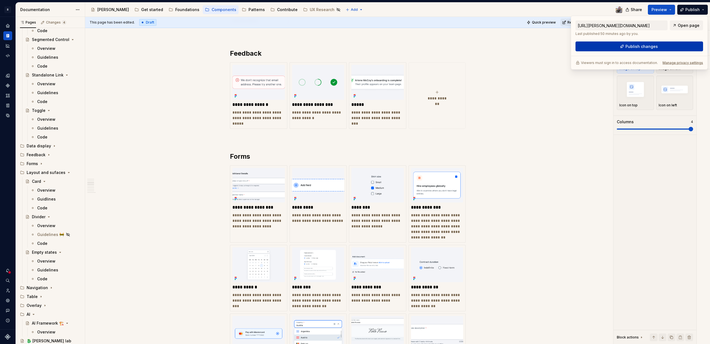
click at [652, 46] on span "Publish changes" at bounding box center [641, 47] width 32 height 6
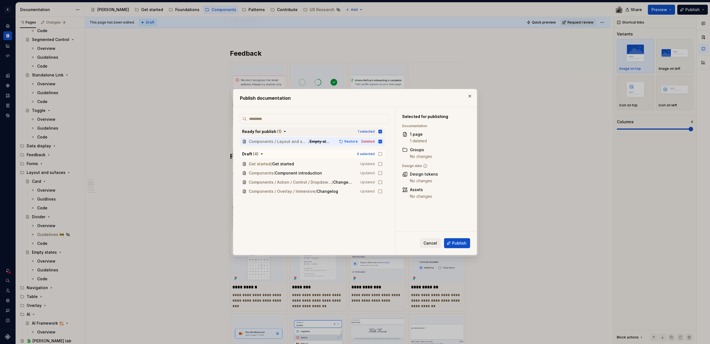
click at [366, 132] on div "1 selected" at bounding box center [366, 131] width 17 height 4
click at [366, 132] on div "0 selected" at bounding box center [366, 131] width 18 height 4
click at [366, 155] on div "0 selected" at bounding box center [366, 154] width 18 height 4
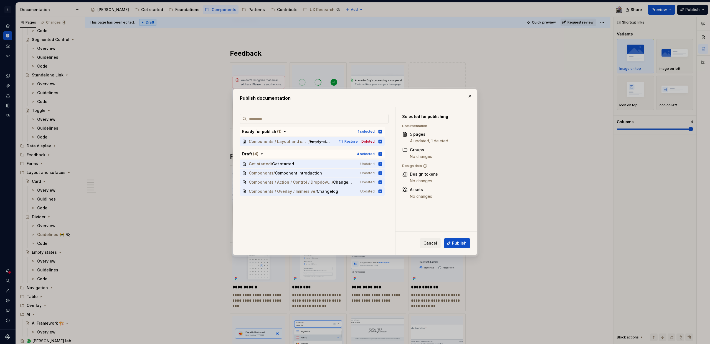
click at [463, 241] on span "Publish" at bounding box center [459, 244] width 14 height 6
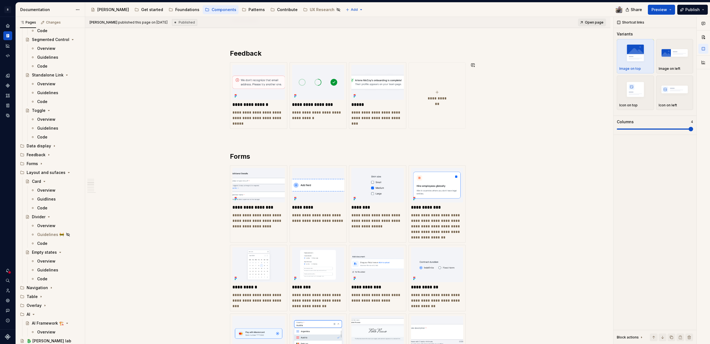
type textarea "*"
